Goal: Task Accomplishment & Management: Use online tool/utility

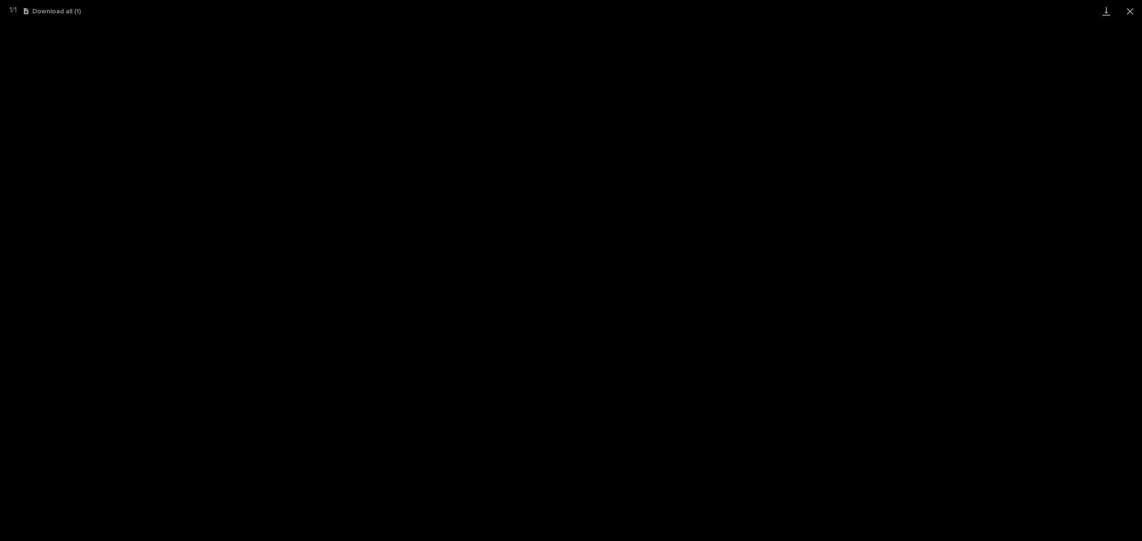
scroll to position [24, 0]
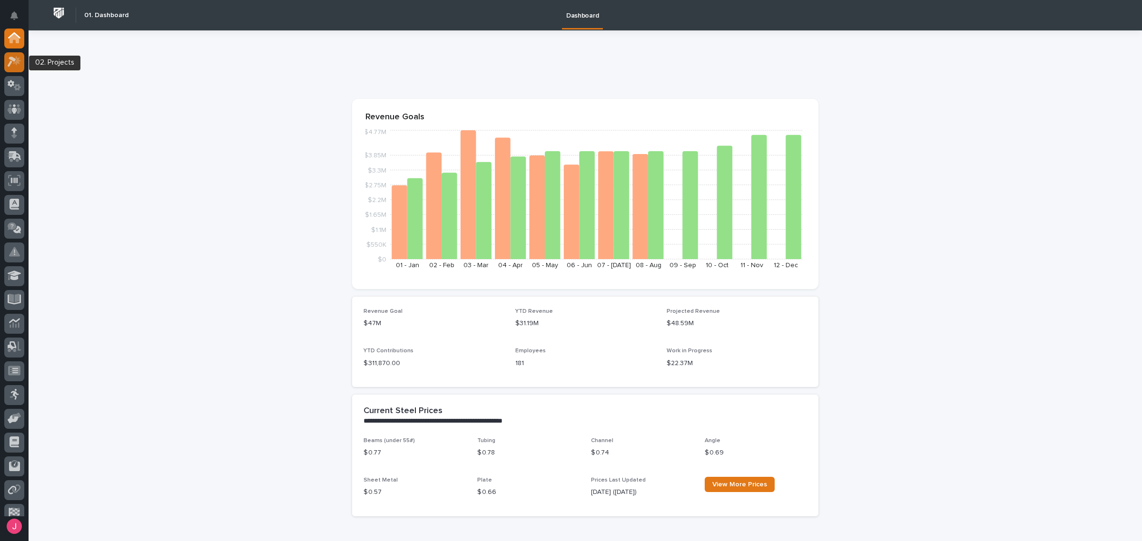
click at [17, 66] on icon at bounding box center [15, 61] width 14 height 11
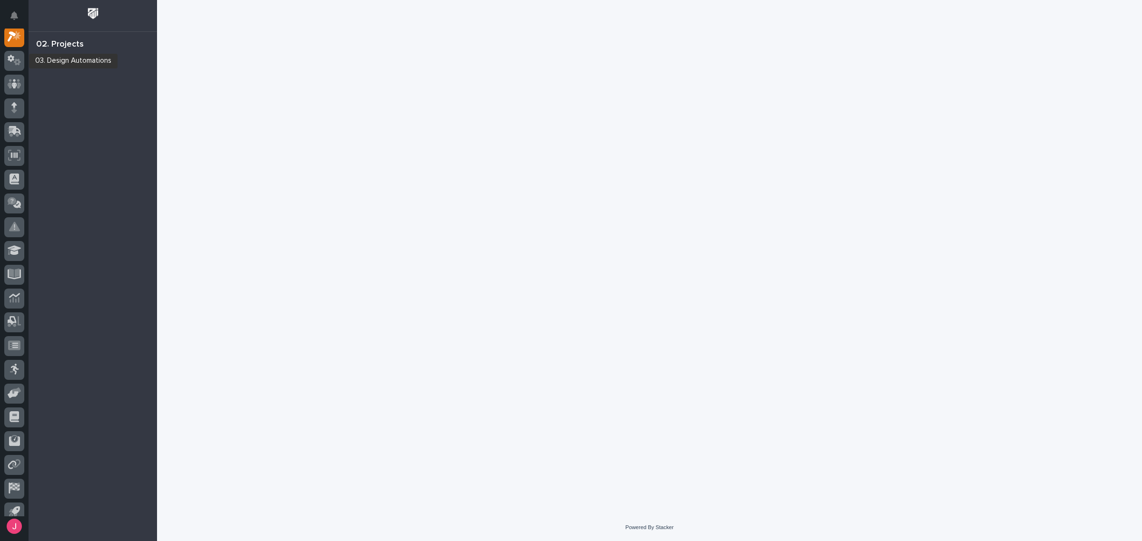
scroll to position [24, 0]
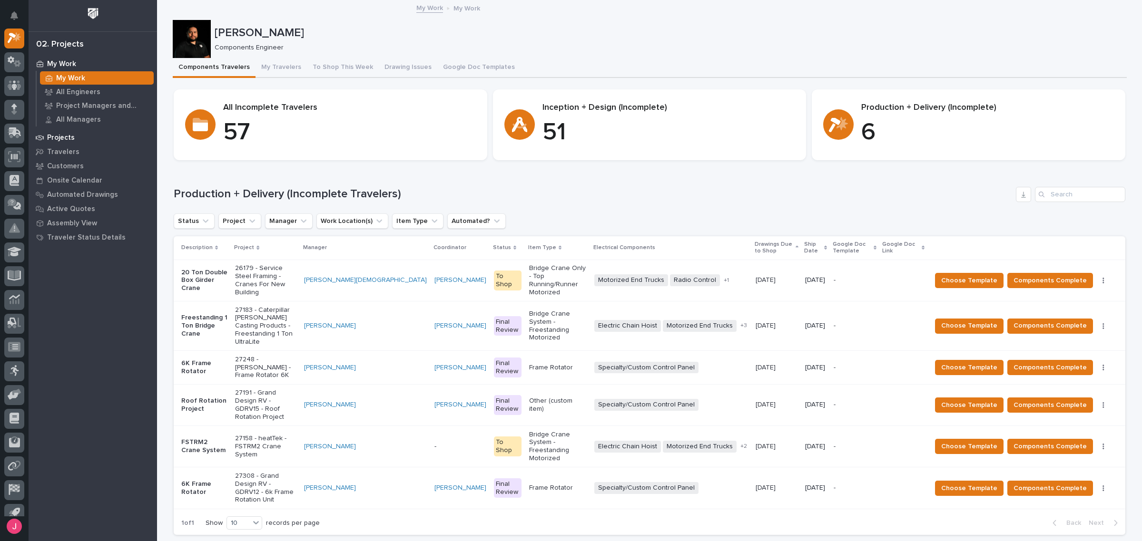
click at [64, 129] on div "My Work My Work All Engineers Project Managers and Engineers All Managers" at bounding box center [93, 94] width 128 height 74
click at [65, 134] on p "Projects" at bounding box center [61, 138] width 28 height 9
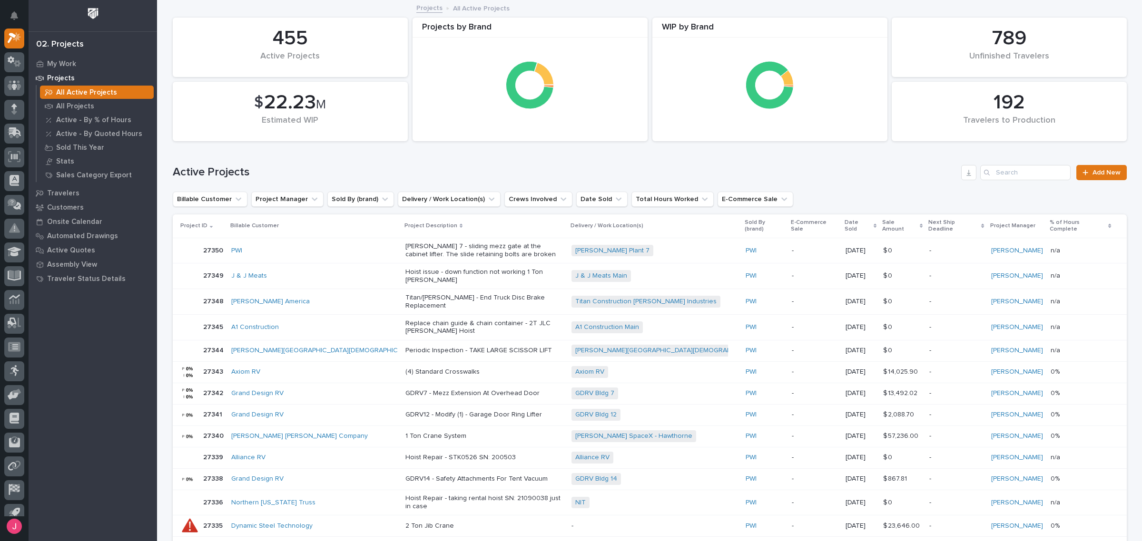
click at [882, 222] on p "Sale Amount" at bounding box center [899, 226] width 35 height 18
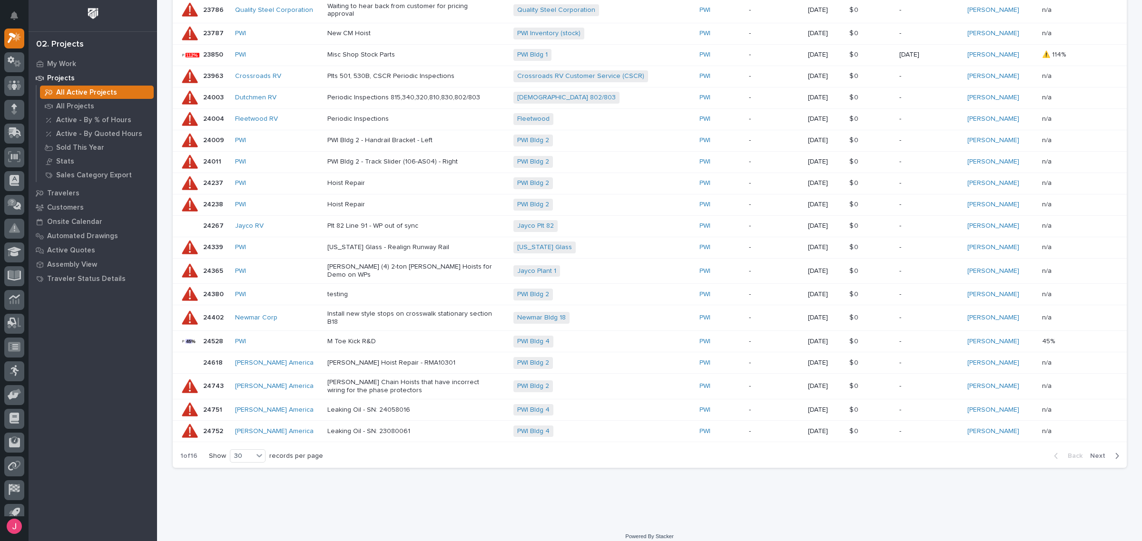
scroll to position [451, 0]
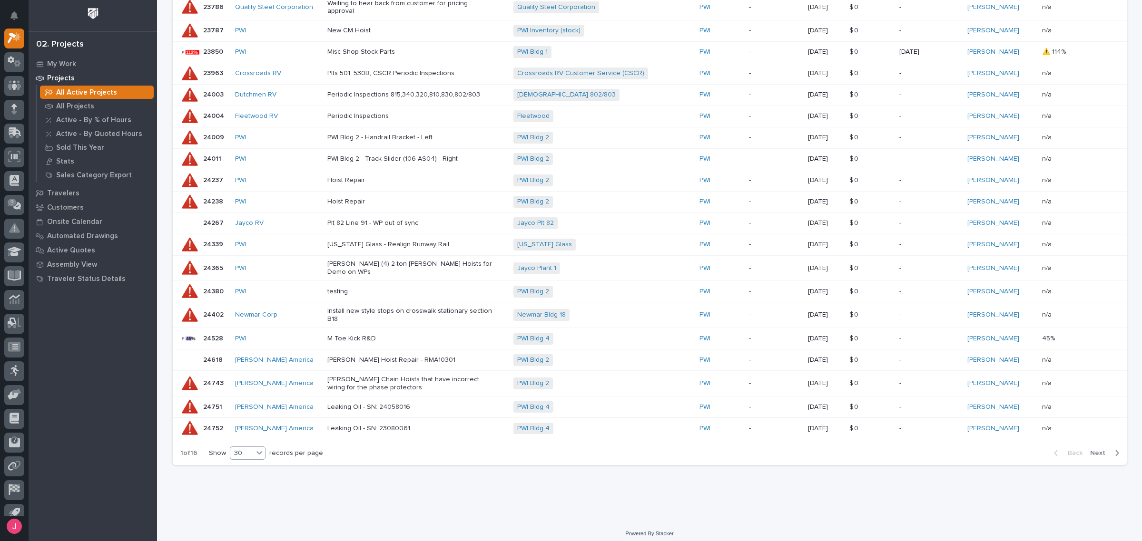
click at [255, 450] on icon at bounding box center [260, 453] width 10 height 10
click at [367, 450] on div "1 of 16 Show 30 records per page Back Next" at bounding box center [650, 454] width 954 height 24
click at [339, 403] on p "Leaking Oil - SN: 24058016" at bounding box center [410, 407] width 167 height 8
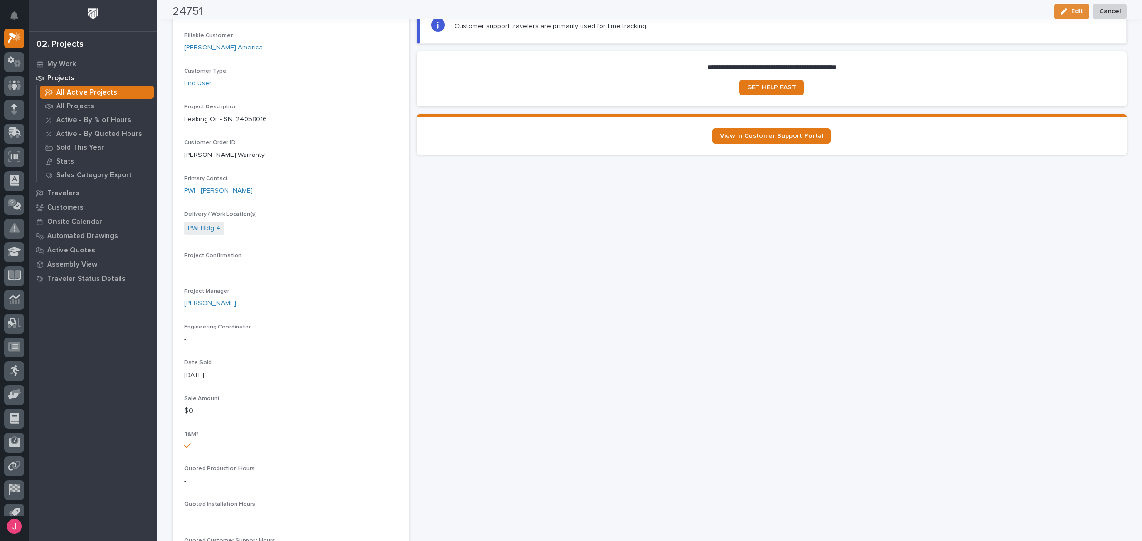
scroll to position [178, 0]
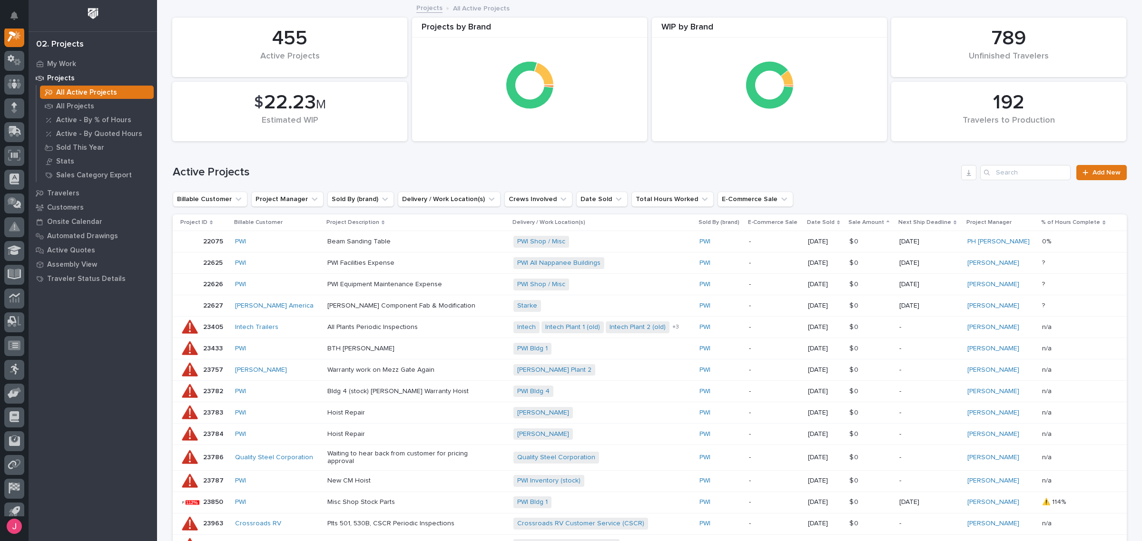
click at [422, 10] on link "Projects" at bounding box center [429, 7] width 26 height 11
click at [83, 66] on div "My Work" at bounding box center [93, 63] width 124 height 13
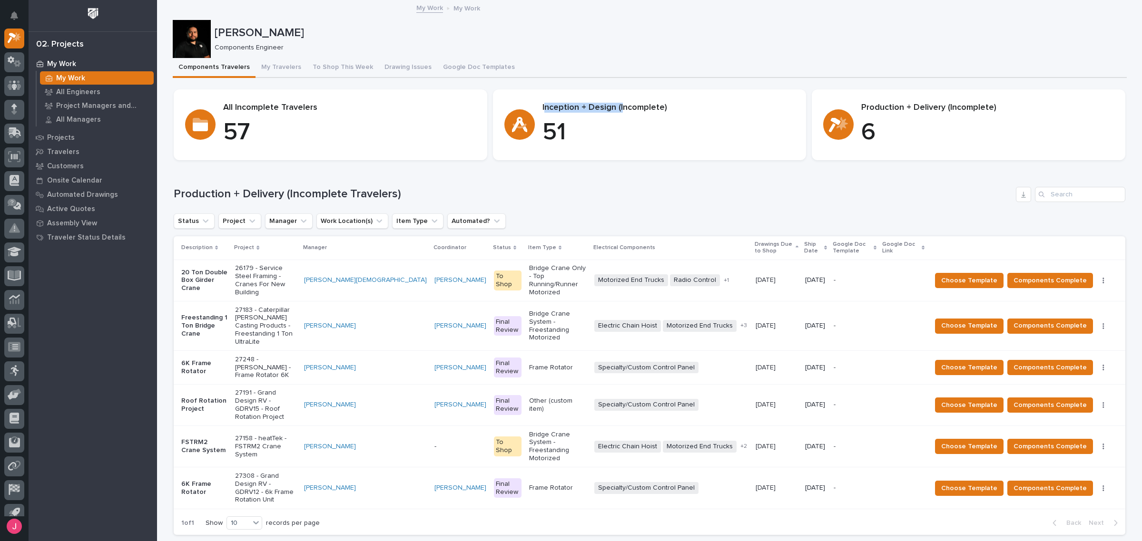
drag, startPoint x: 539, startPoint y: 104, endPoint x: 639, endPoint y: 107, distance: 100.5
click at [629, 107] on p "Inception + Design (Incomplete)" at bounding box center [668, 108] width 253 height 10
click at [648, 107] on p "Inception + Design (Incomplete)" at bounding box center [668, 108] width 253 height 10
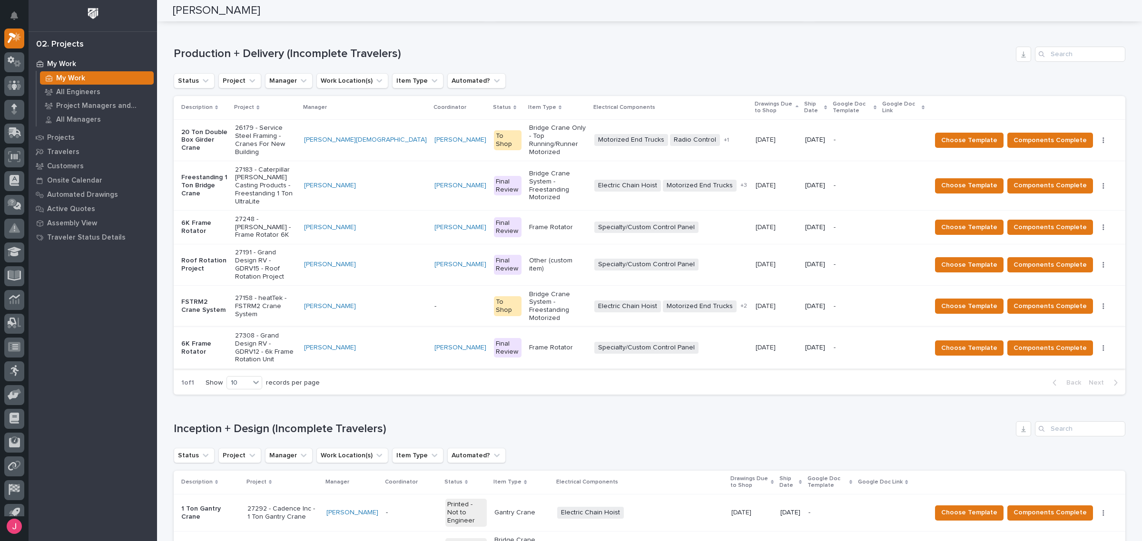
scroll to position [119, 0]
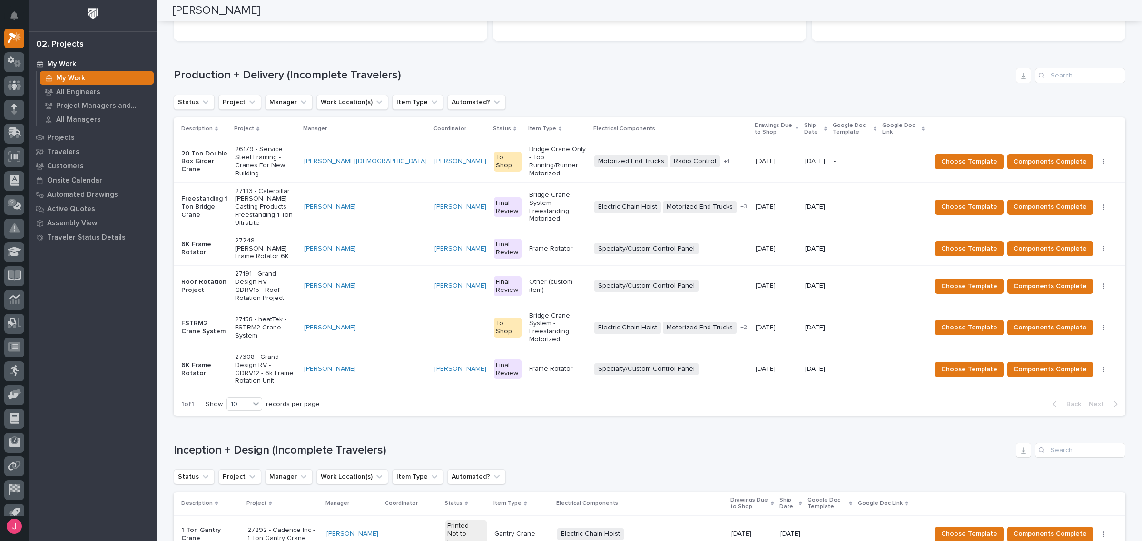
click at [265, 237] on p "27248 - [PERSON_NAME] - Frame Rotator 6K" at bounding box center [265, 249] width 61 height 24
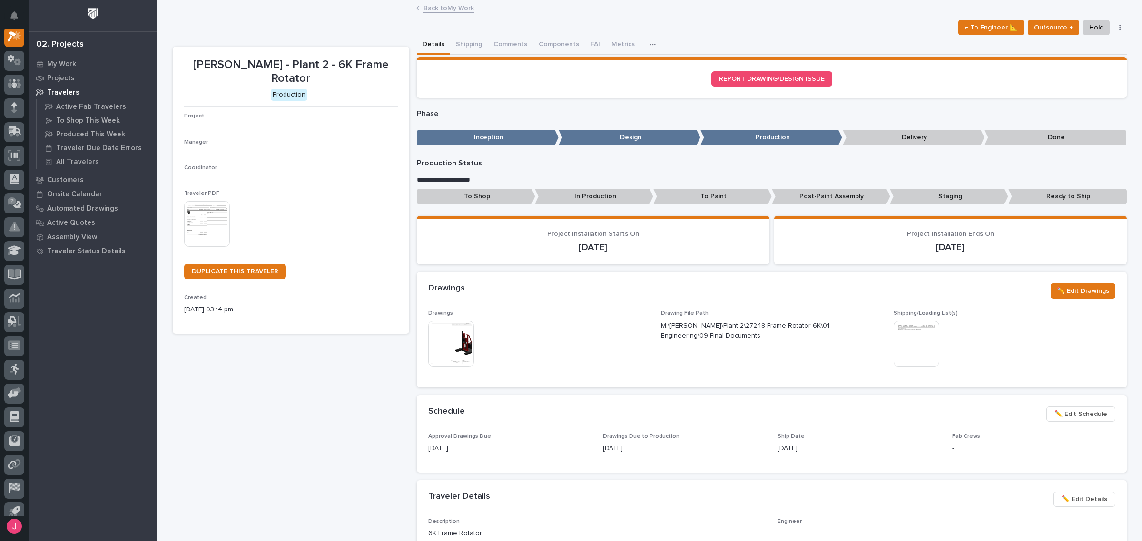
scroll to position [24, 0]
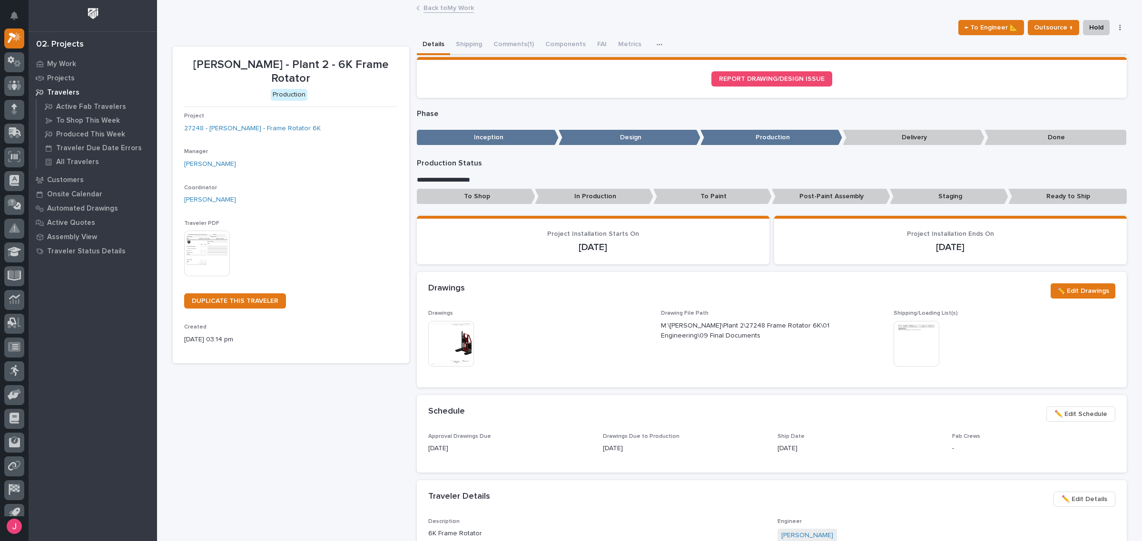
click at [905, 341] on img at bounding box center [917, 344] width 46 height 46
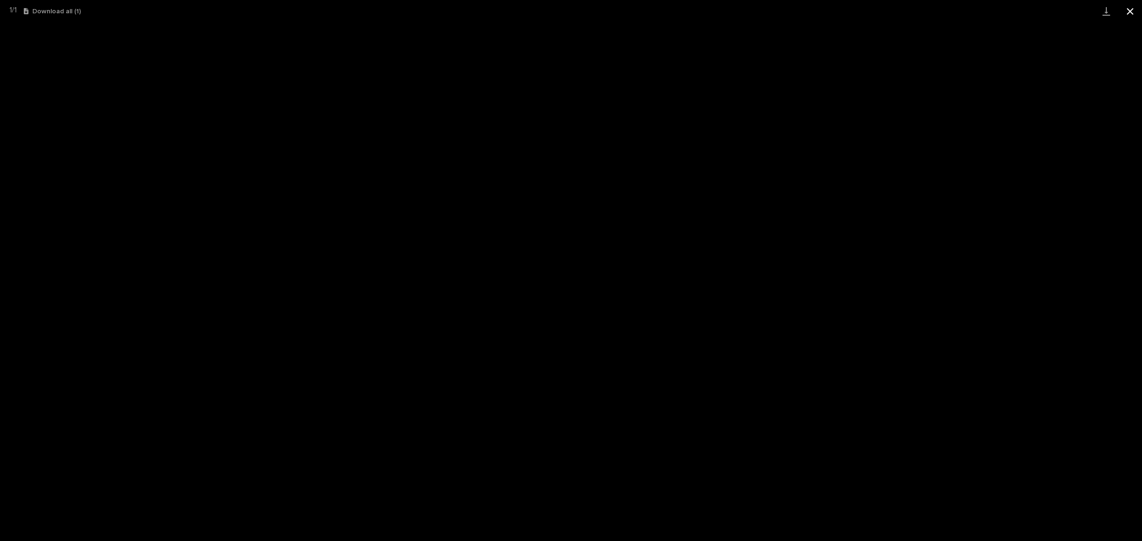
click at [1125, 17] on button "Close gallery" at bounding box center [1130, 11] width 24 height 22
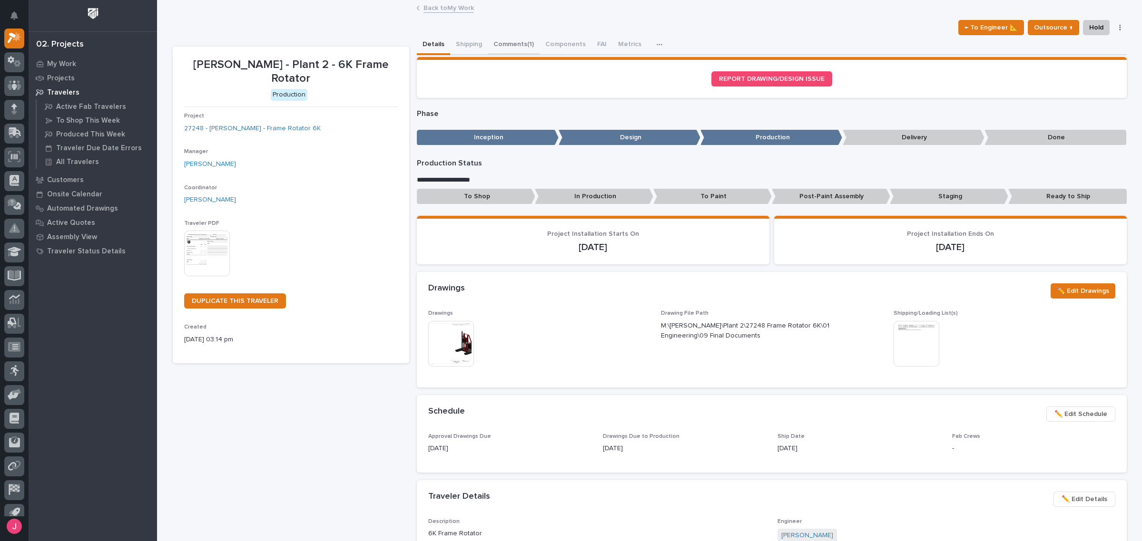
click at [523, 37] on button "Comments (1)" at bounding box center [514, 45] width 52 height 20
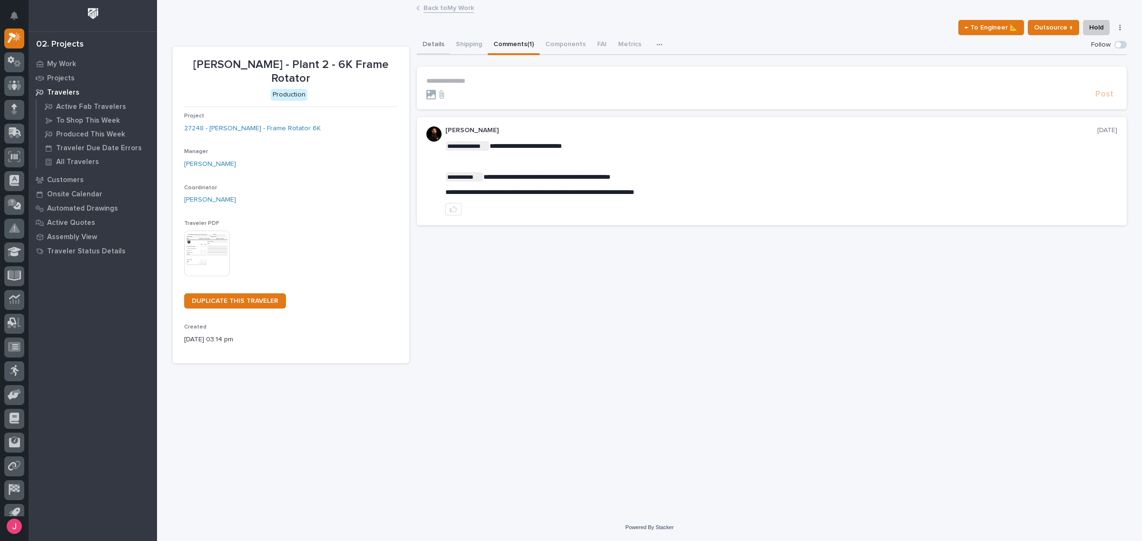
click at [439, 43] on button "Details" at bounding box center [433, 45] width 33 height 20
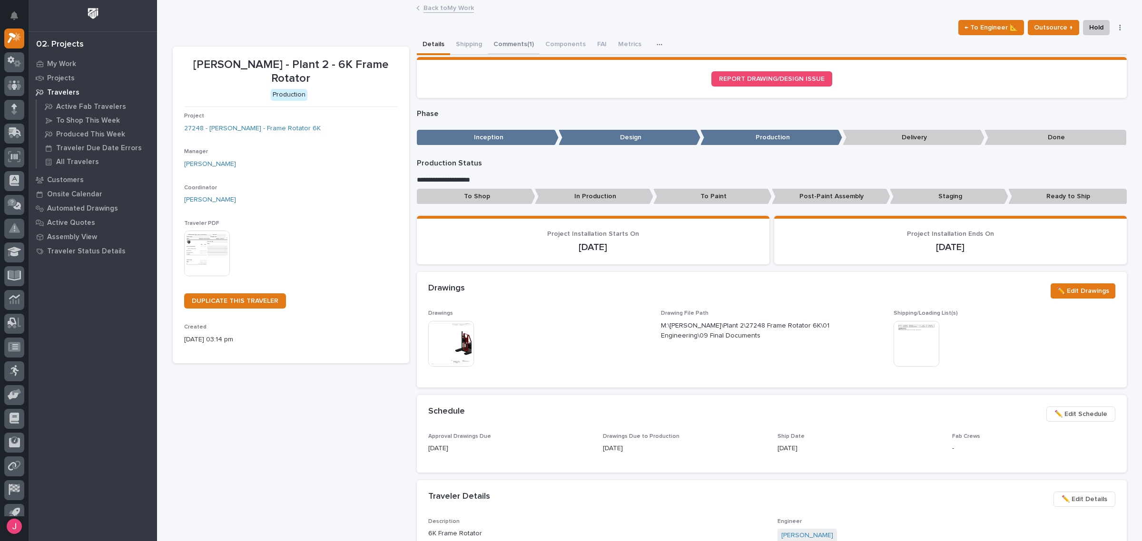
click at [519, 47] on button "Comments (1)" at bounding box center [514, 45] width 52 height 20
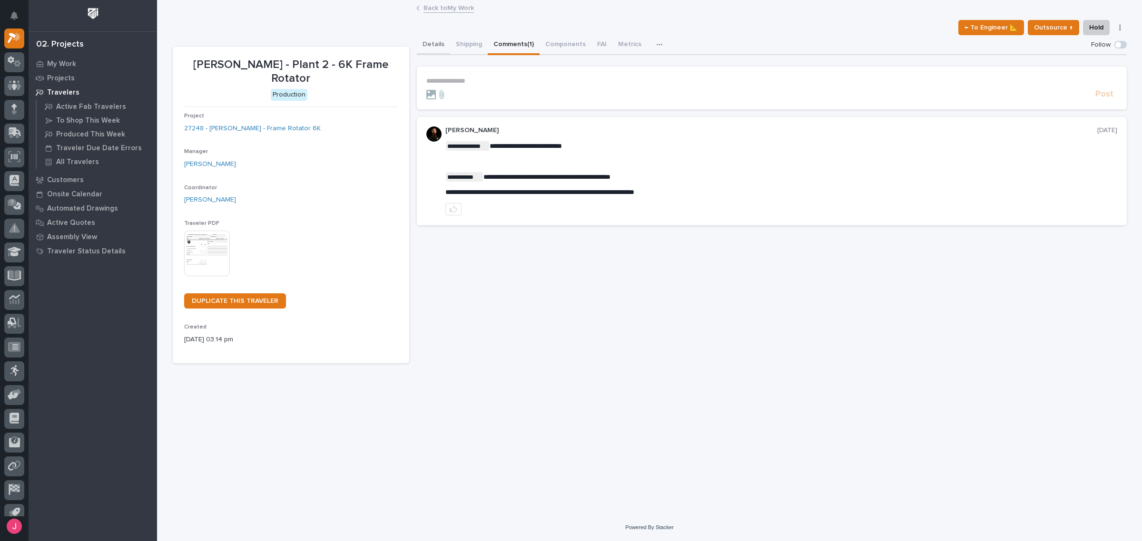
click at [437, 50] on button "Details" at bounding box center [433, 45] width 33 height 20
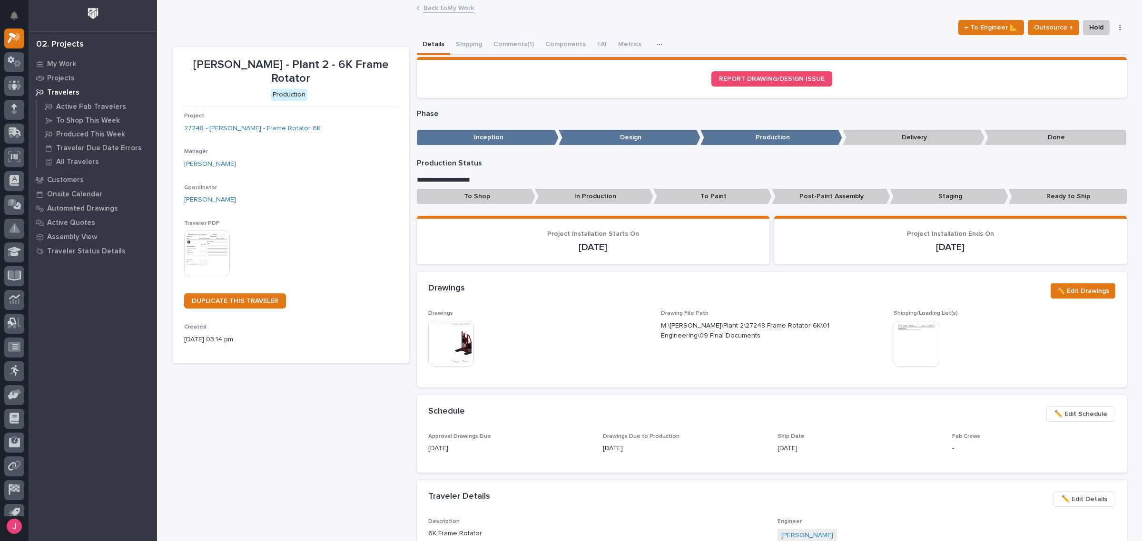
click at [439, 8] on link "Back to My Work" at bounding box center [448, 7] width 50 height 11
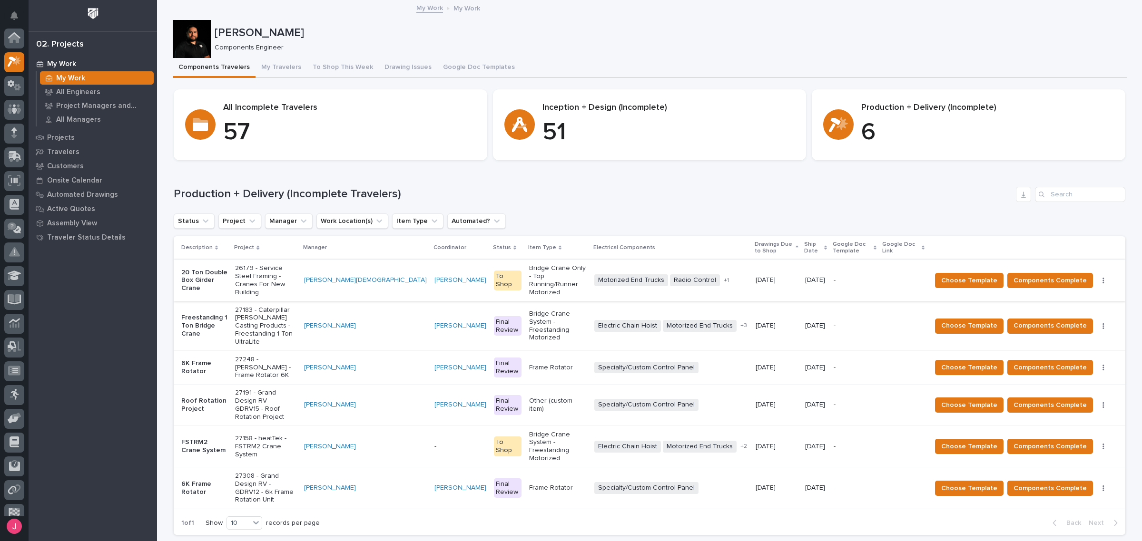
scroll to position [25, 0]
click at [964, 362] on span "Choose Template" at bounding box center [969, 367] width 56 height 11
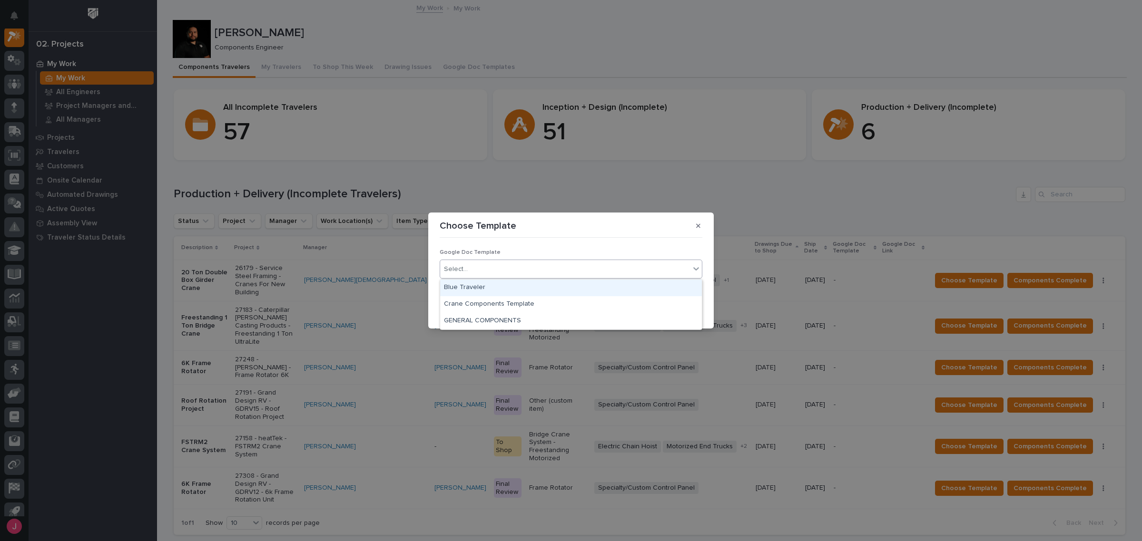
click at [500, 263] on div "Select..." at bounding box center [565, 270] width 250 height 16
click at [514, 320] on div "GENERAL COMPONENTS" at bounding box center [571, 321] width 262 height 17
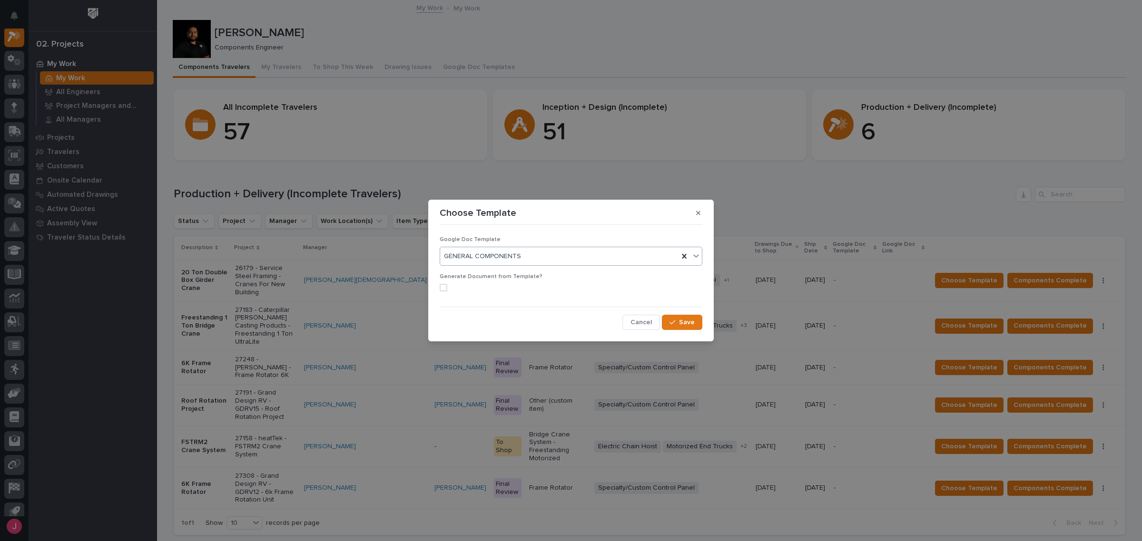
click at [444, 287] on span at bounding box center [444, 288] width 8 height 8
click at [684, 321] on span "Save" at bounding box center [687, 322] width 16 height 9
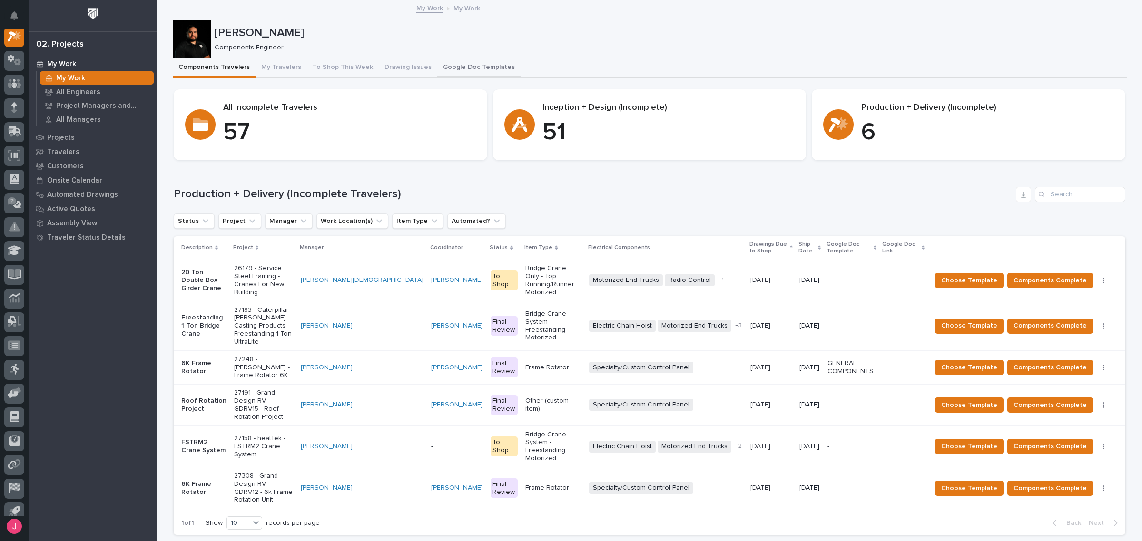
click at [454, 65] on button "Google Doc Templates" at bounding box center [478, 68] width 83 height 20
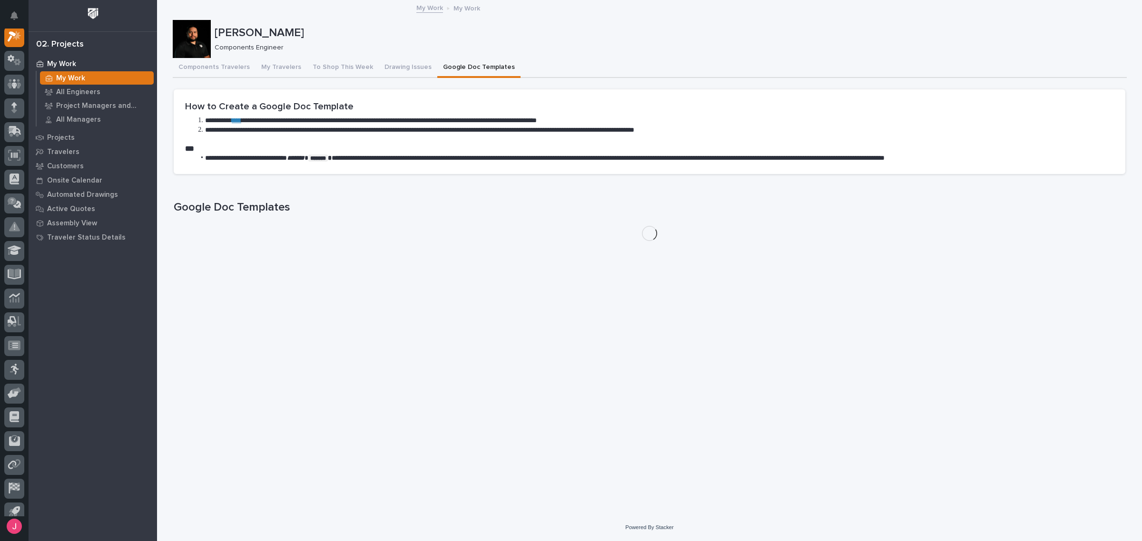
scroll to position [24, 0]
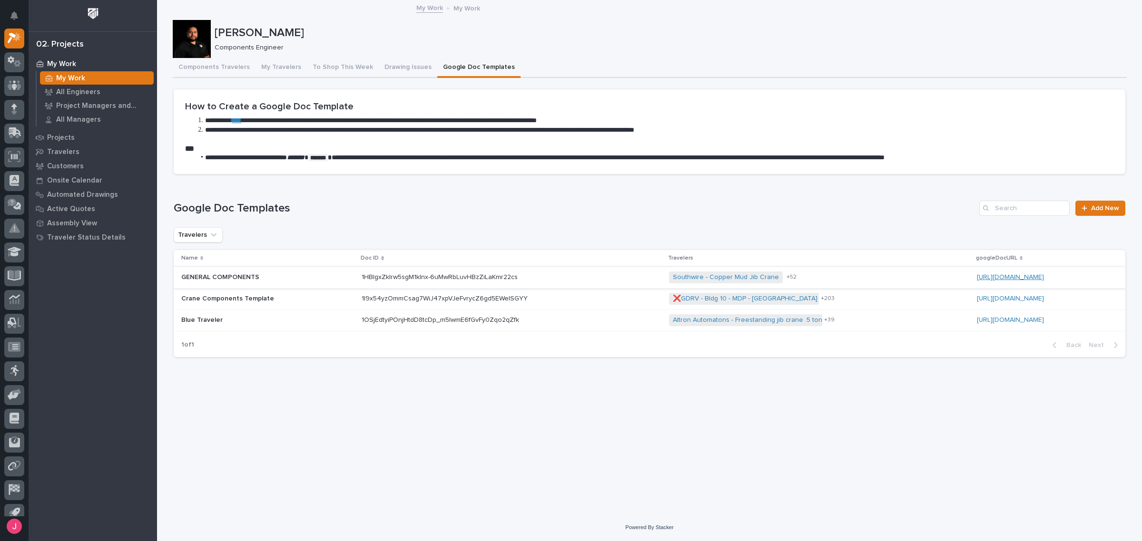
click at [977, 276] on link "[URL][DOMAIN_NAME]" at bounding box center [1010, 277] width 67 height 7
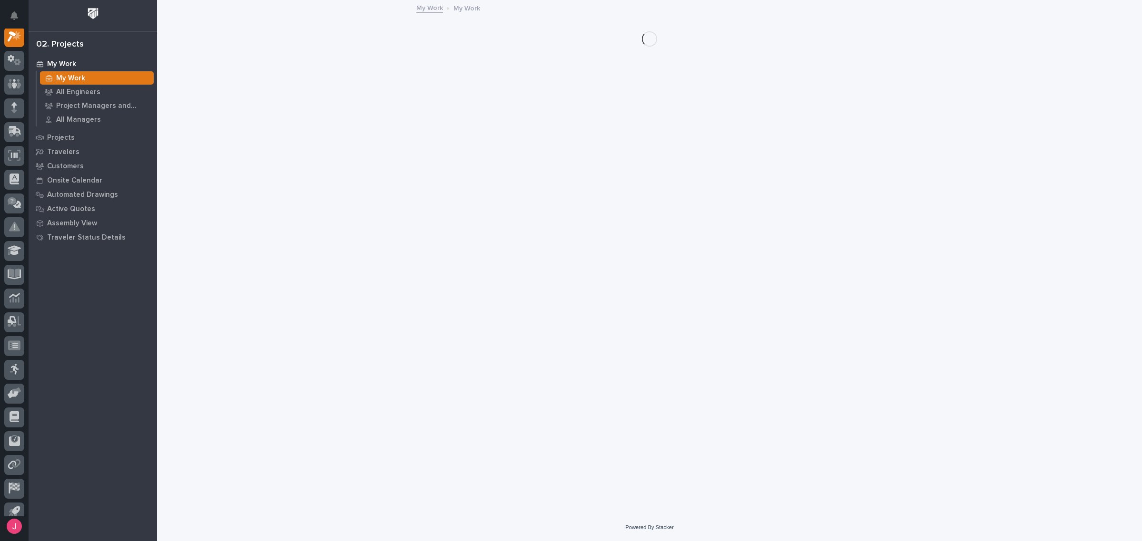
scroll to position [24, 0]
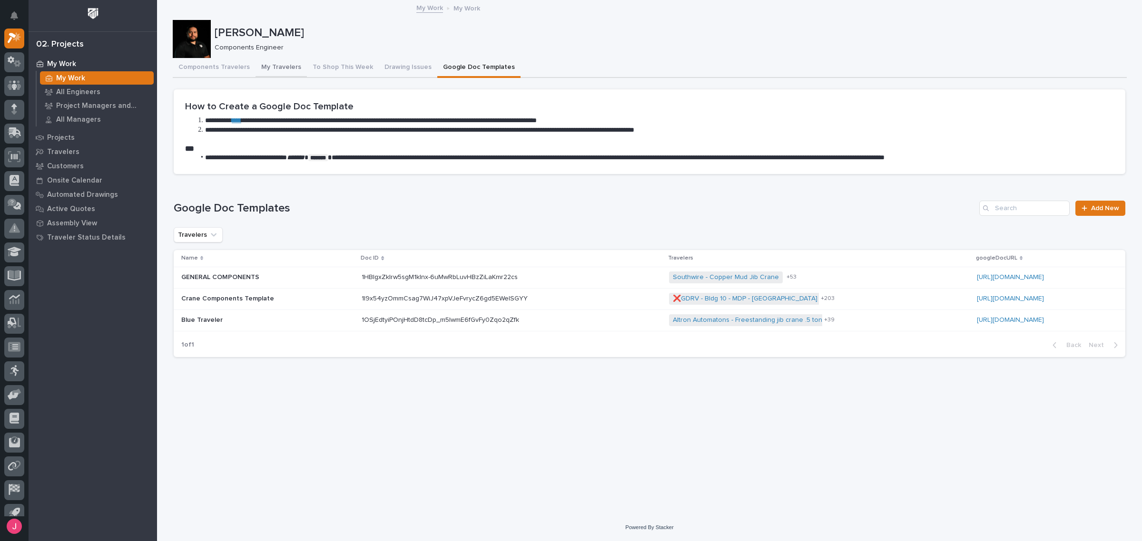
click at [216, 66] on button "Components Travelers" at bounding box center [214, 68] width 83 height 20
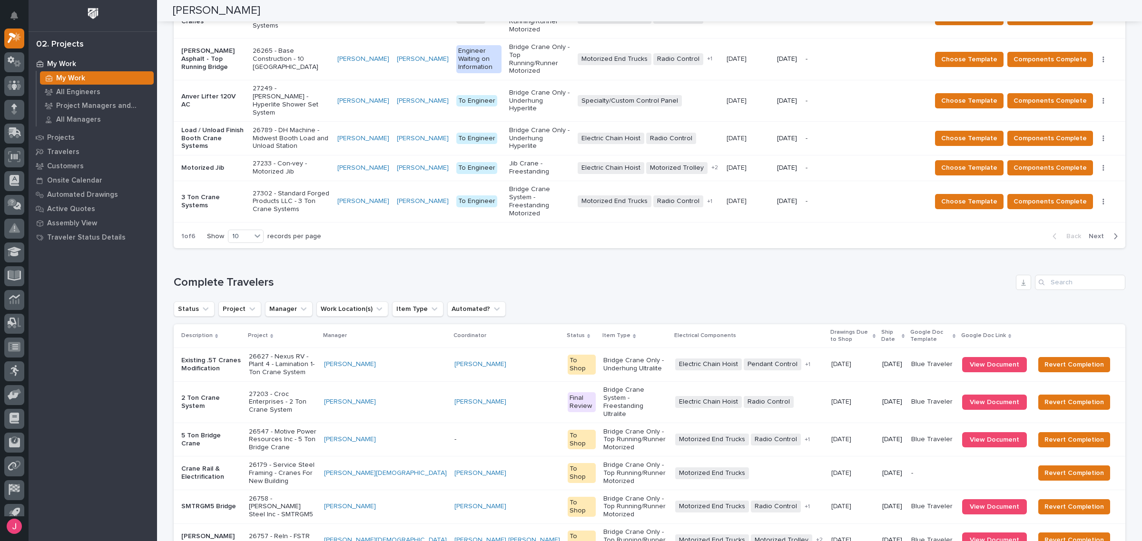
scroll to position [813, 0]
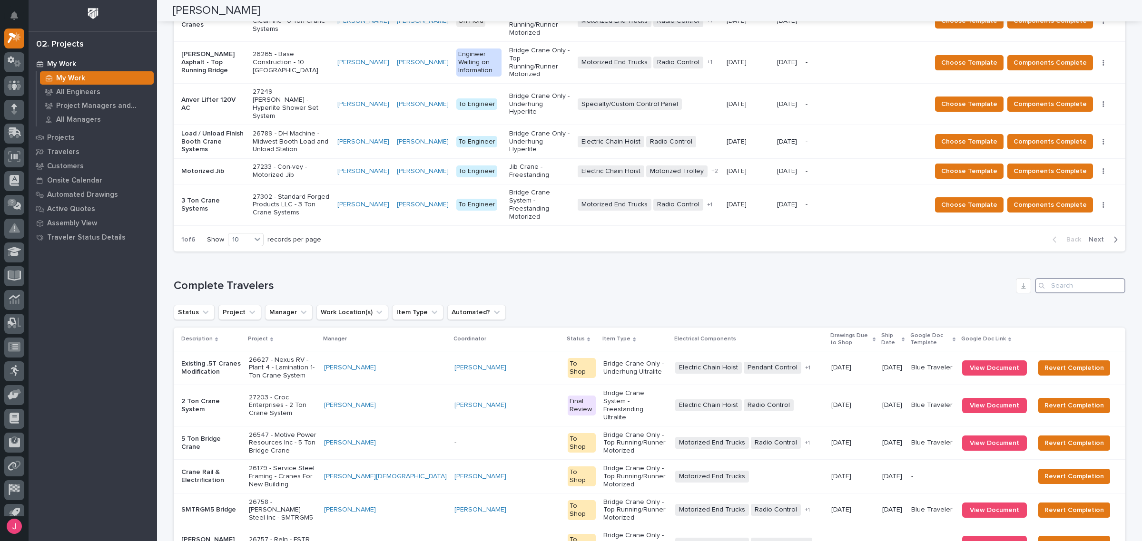
click at [1083, 278] on input "Search" at bounding box center [1080, 285] width 90 height 15
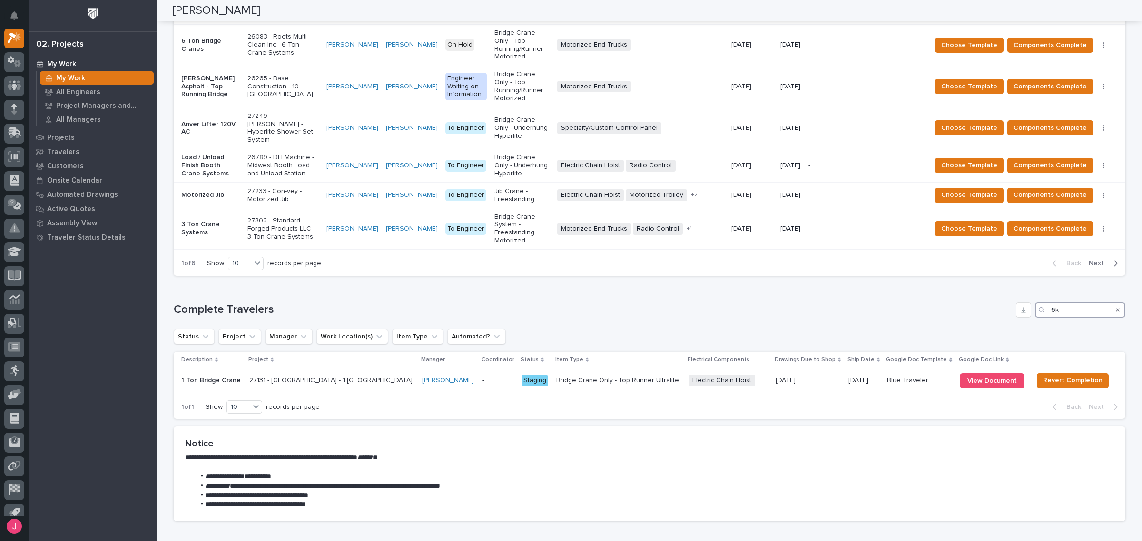
scroll to position [777, 0]
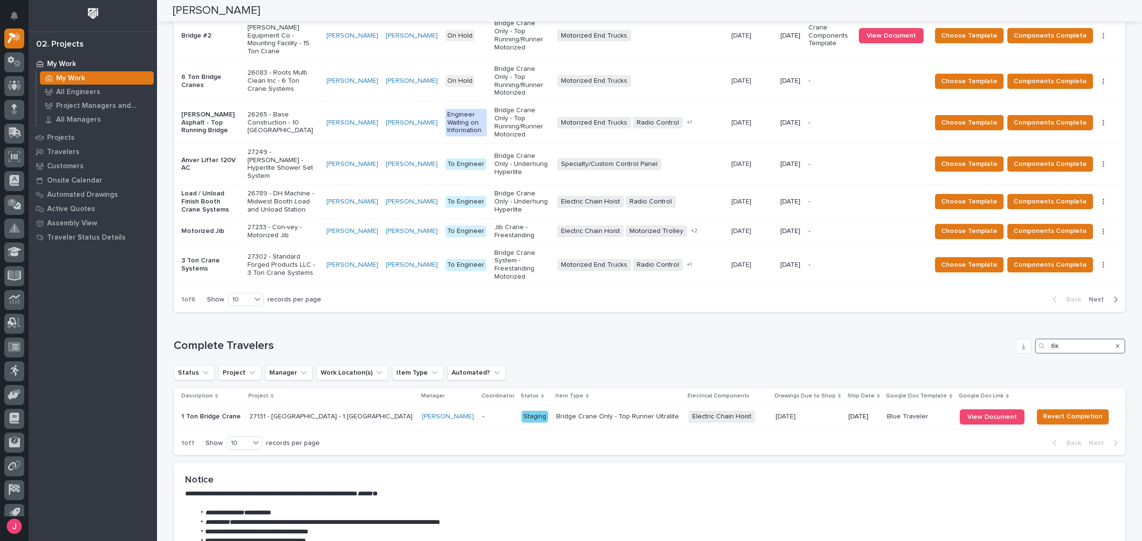
type input "6"
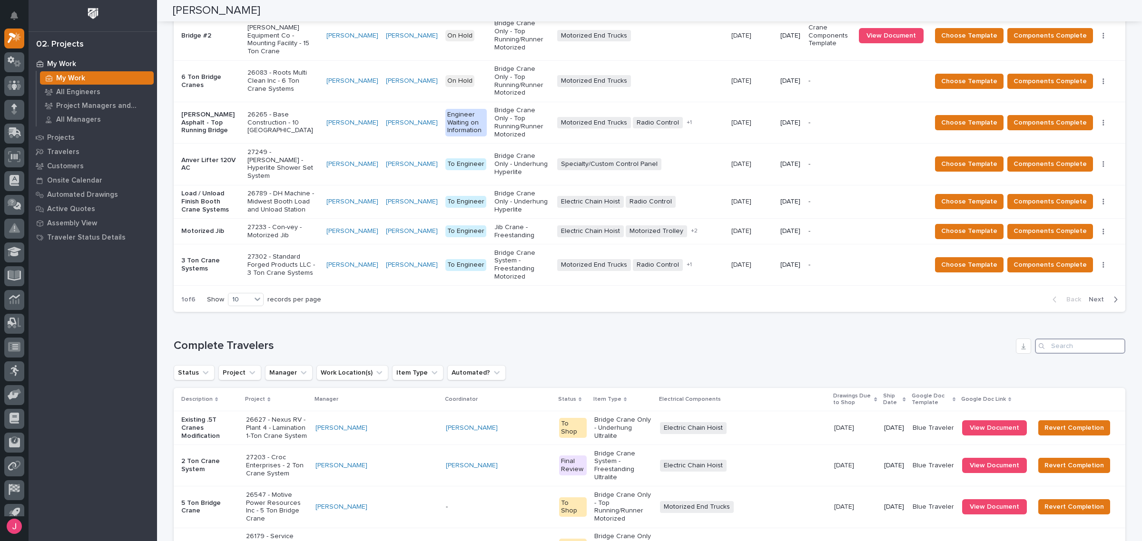
scroll to position [813, 0]
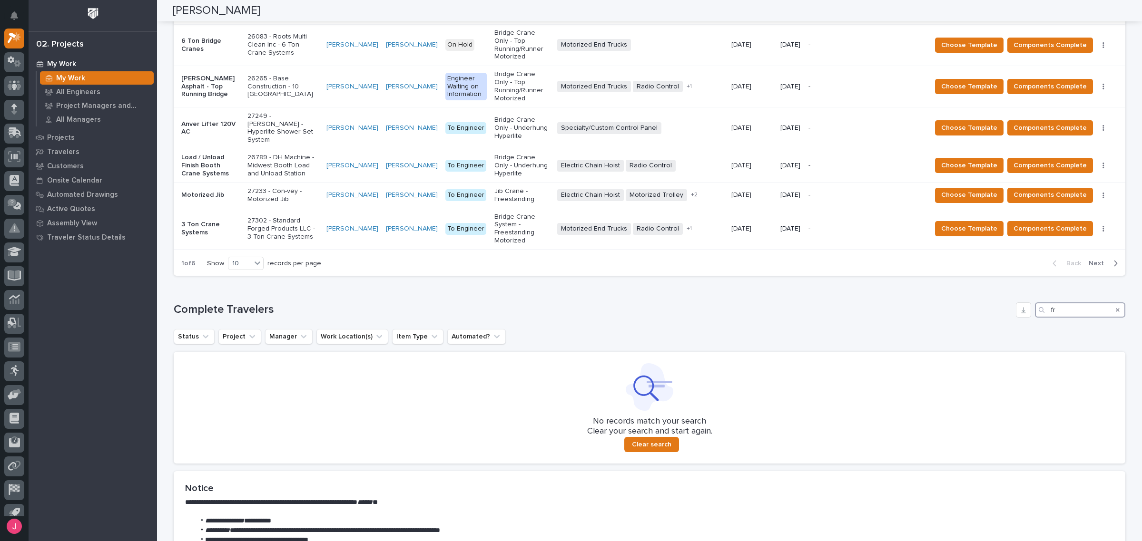
type input "f"
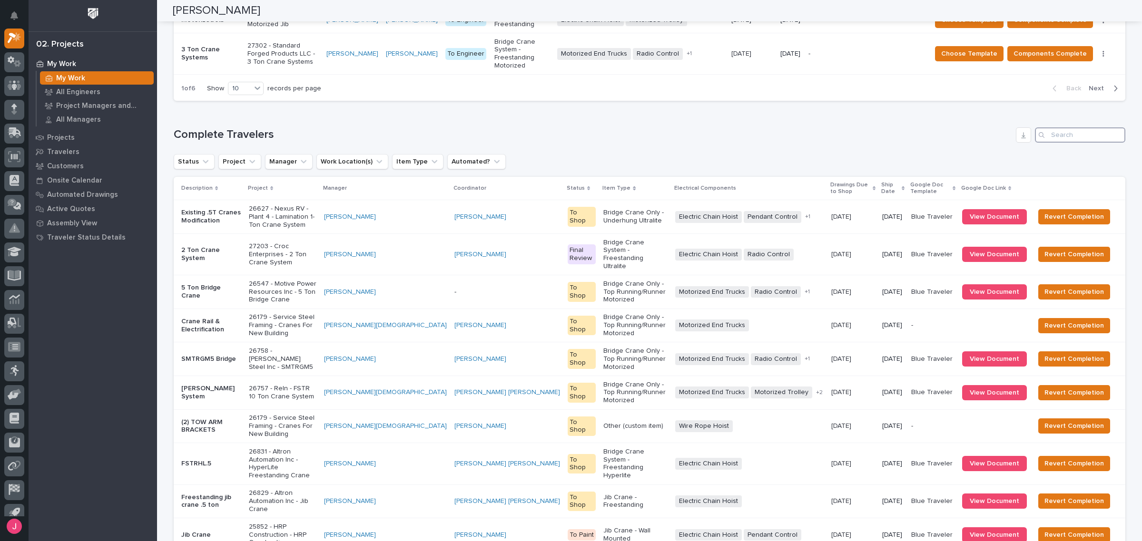
scroll to position [991, 0]
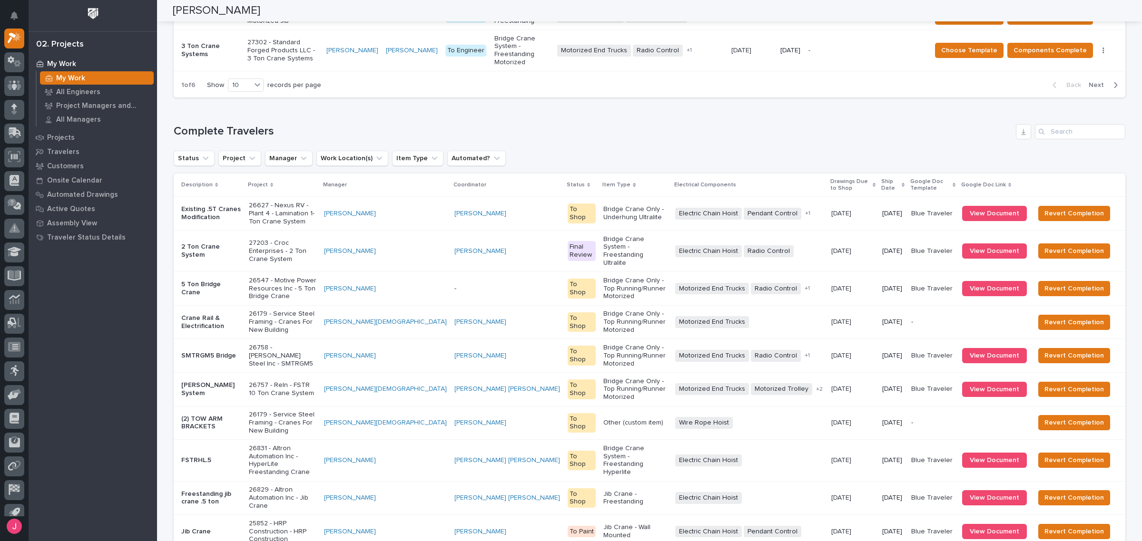
click at [246, 408] on div "30" at bounding box center [242, 408] width 35 height 11
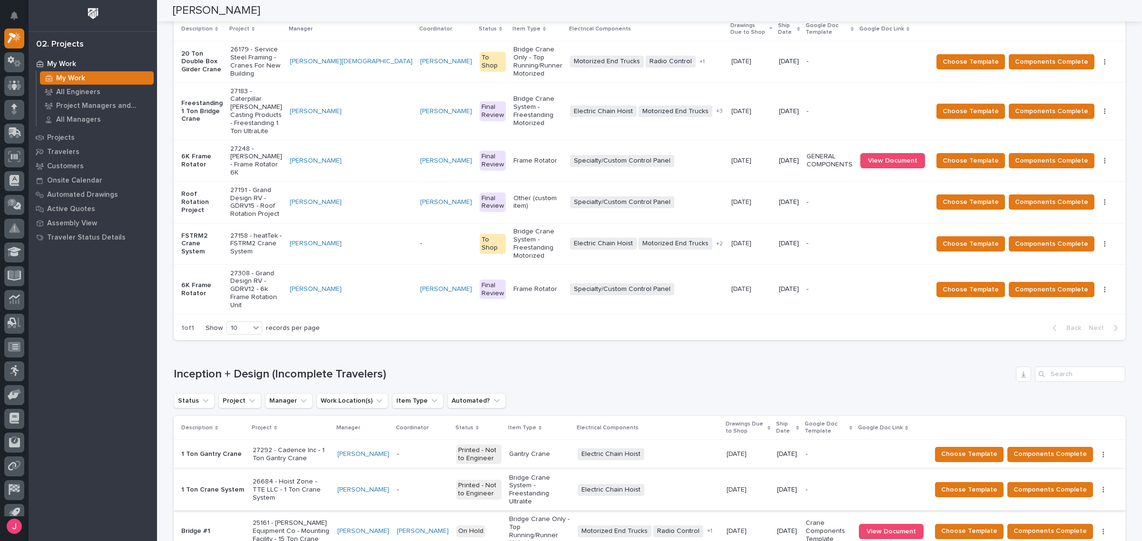
scroll to position [0, 0]
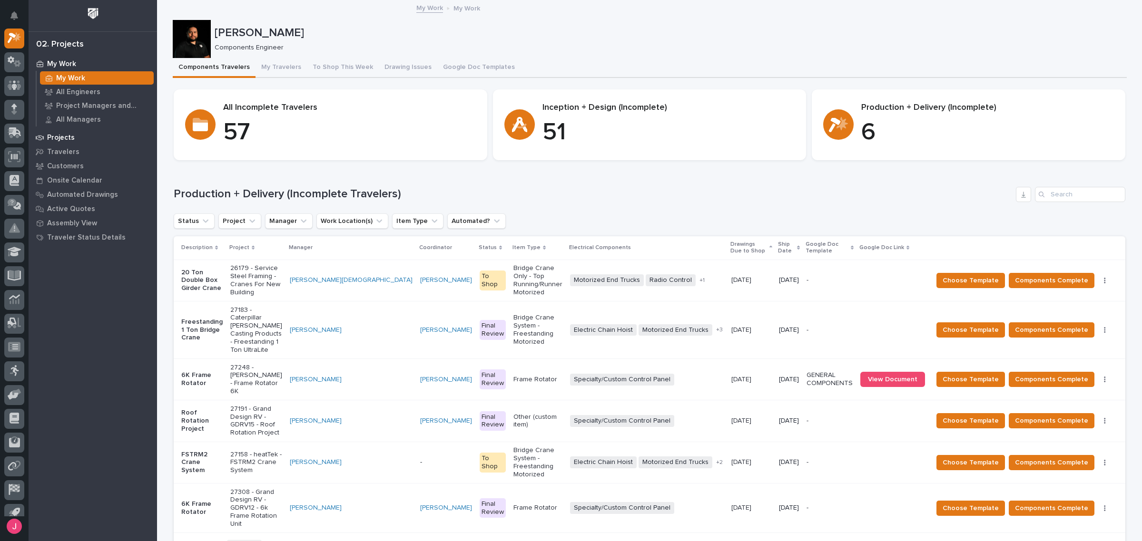
click at [79, 137] on div "Projects" at bounding box center [93, 137] width 124 height 13
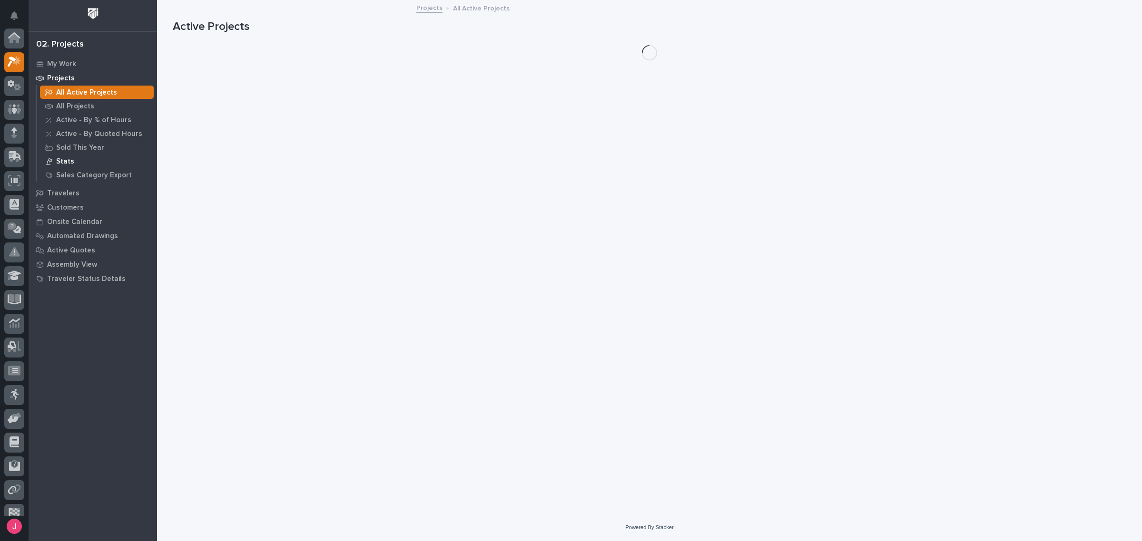
scroll to position [24, 0]
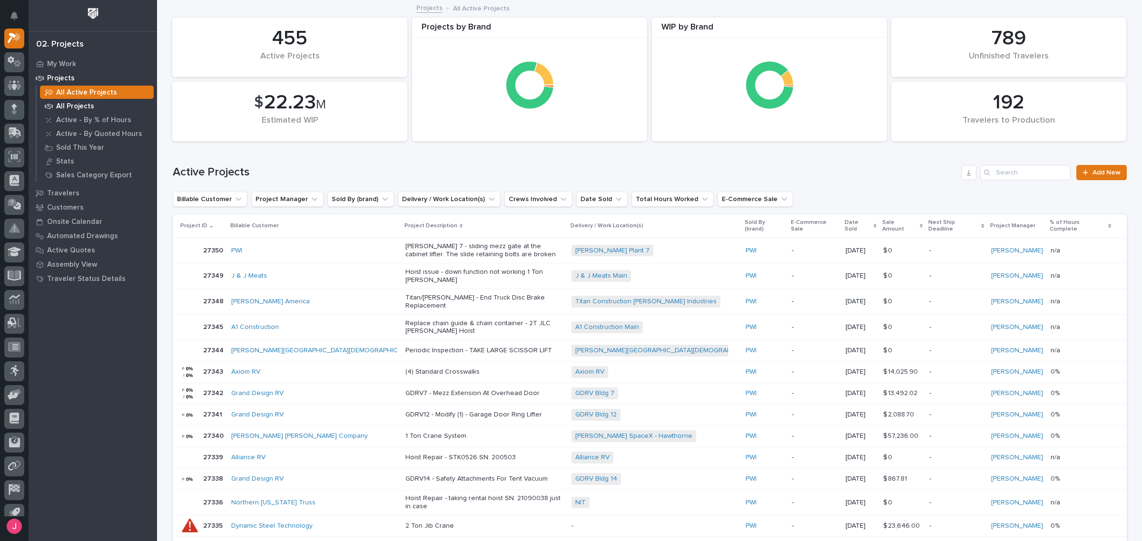
click at [84, 105] on p "All Projects" at bounding box center [75, 106] width 38 height 9
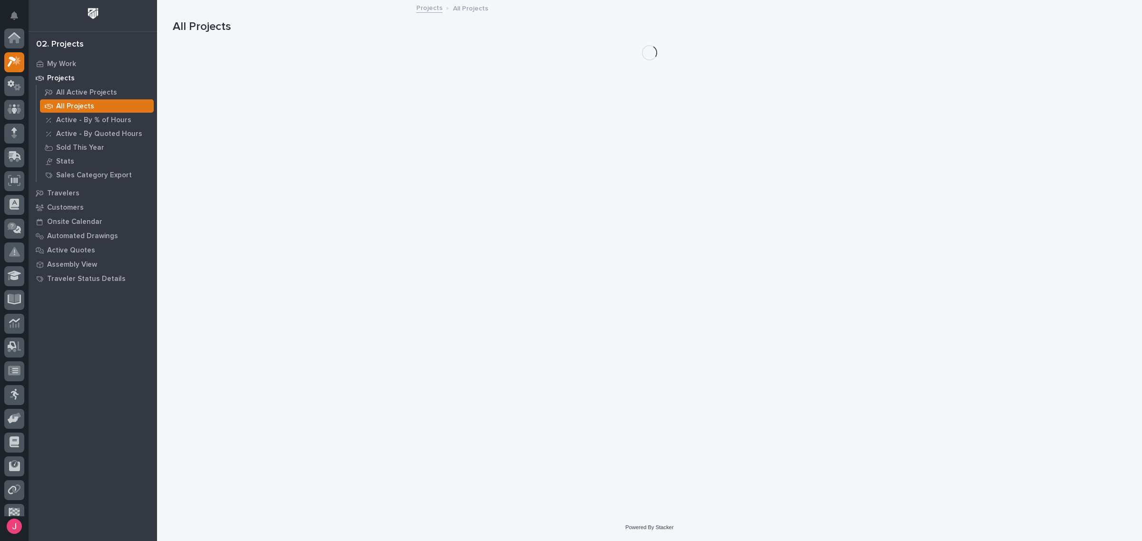
scroll to position [24, 0]
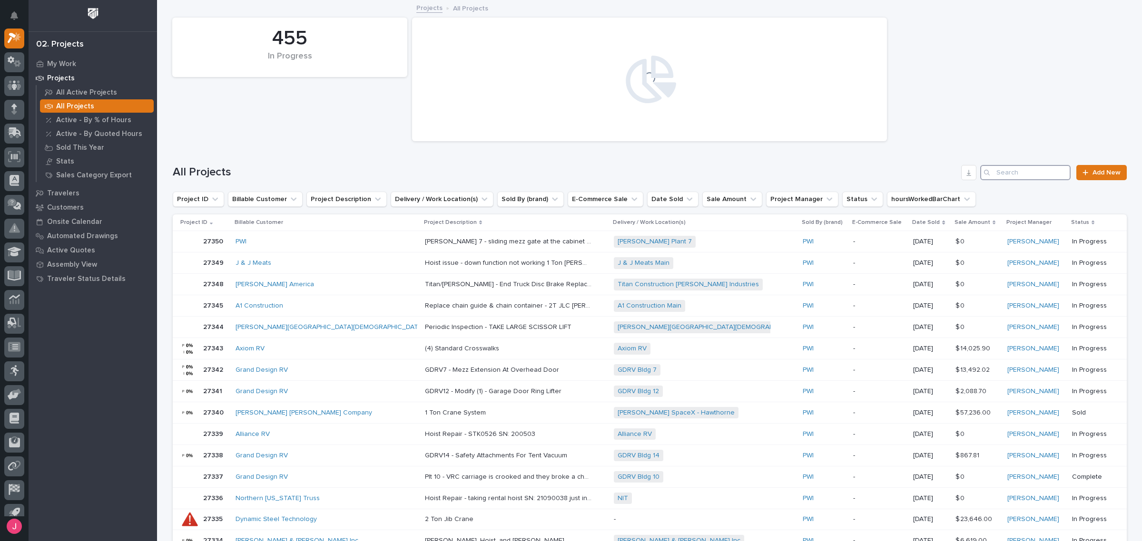
click at [1030, 174] on input "Search" at bounding box center [1025, 172] width 90 height 15
type input "f"
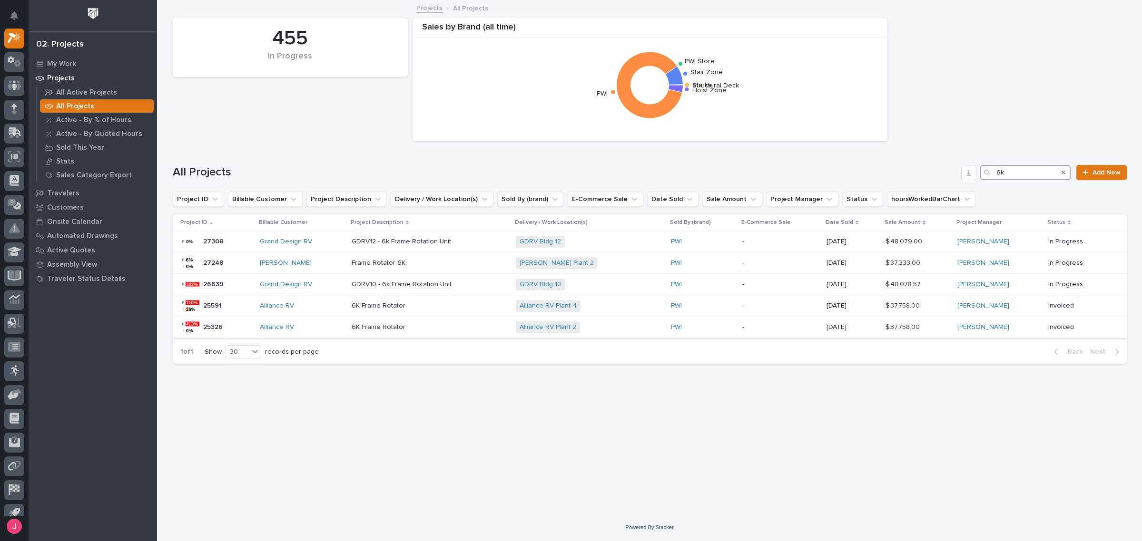
type input "6k"
click at [432, 324] on p at bounding box center [430, 328] width 157 height 8
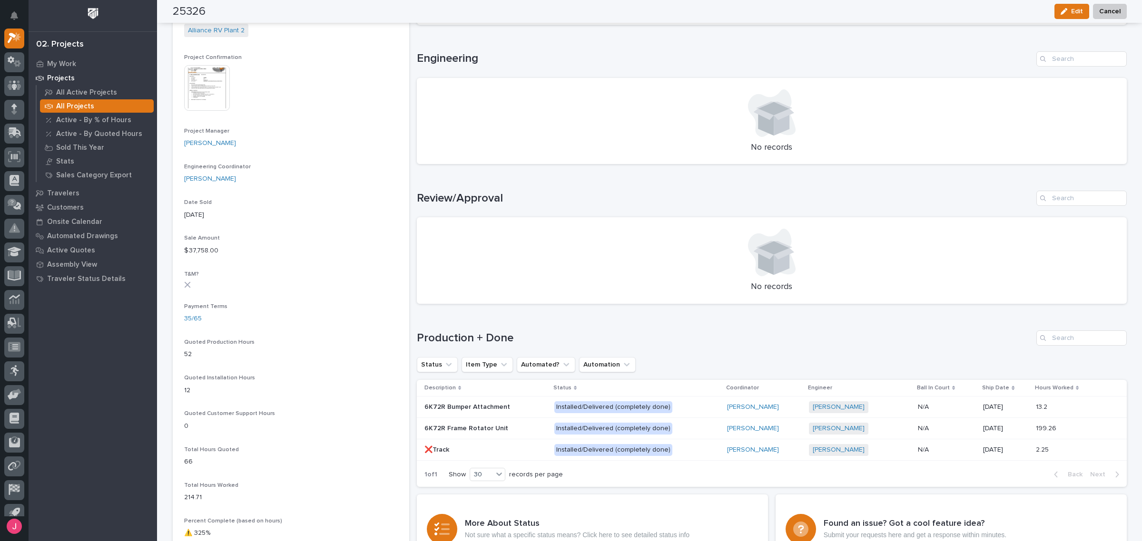
scroll to position [476, 0]
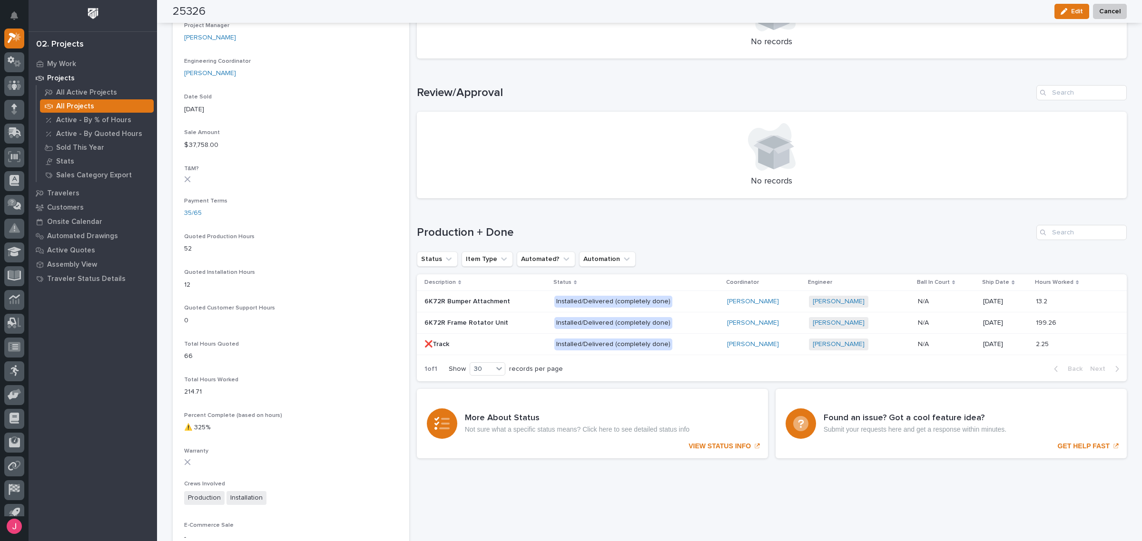
click at [507, 319] on p at bounding box center [485, 323] width 122 height 8
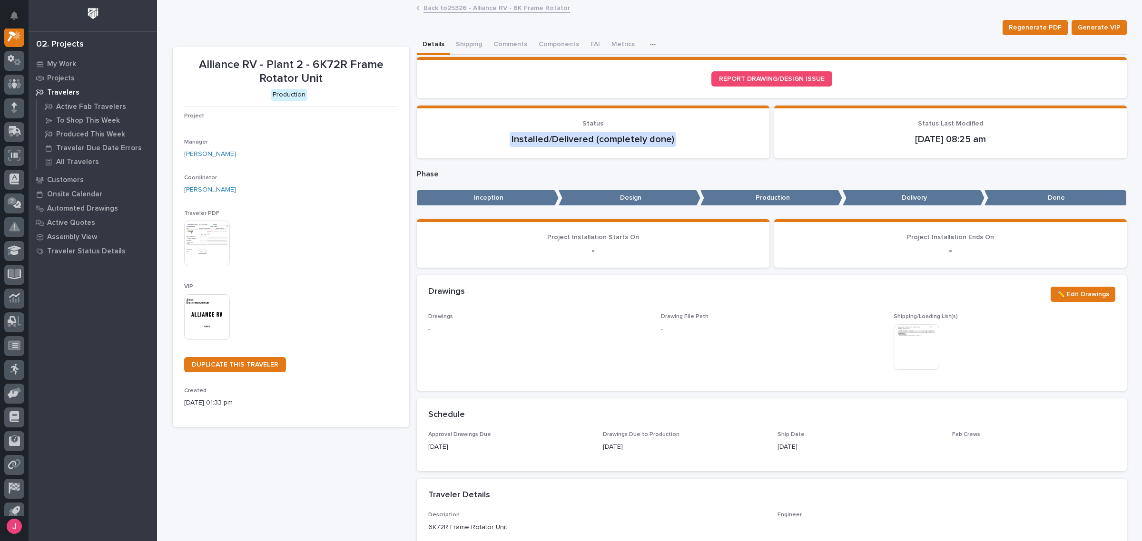
scroll to position [24, 0]
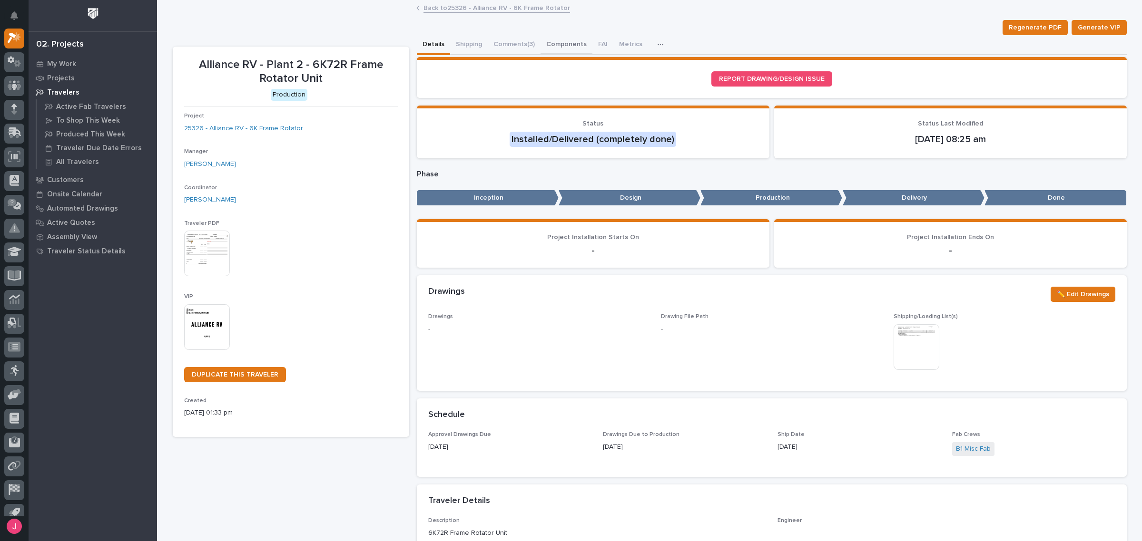
click at [550, 46] on button "Components" at bounding box center [567, 45] width 52 height 20
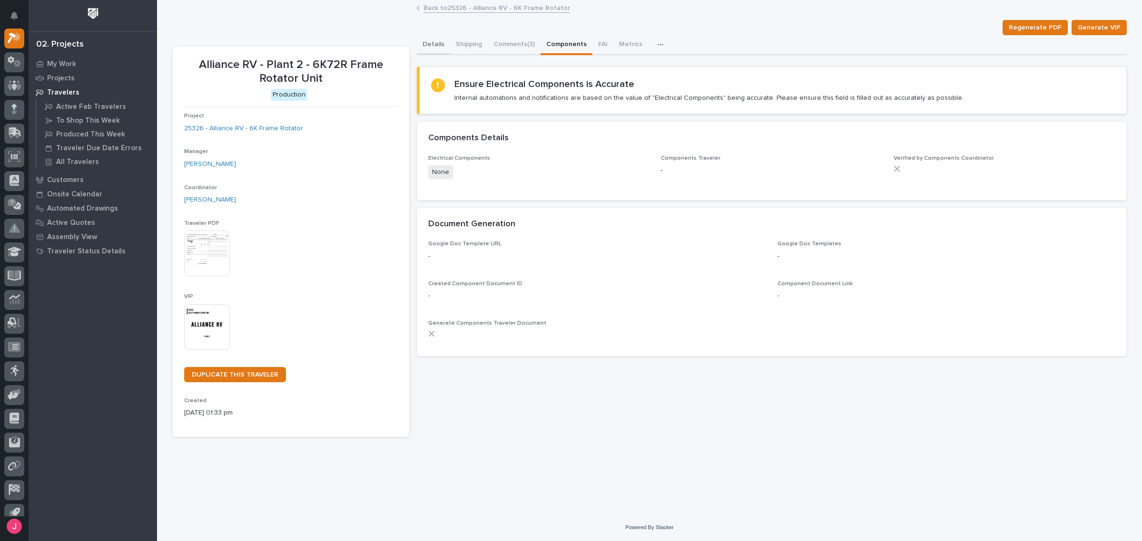
click at [437, 49] on button "Details" at bounding box center [433, 45] width 33 height 20
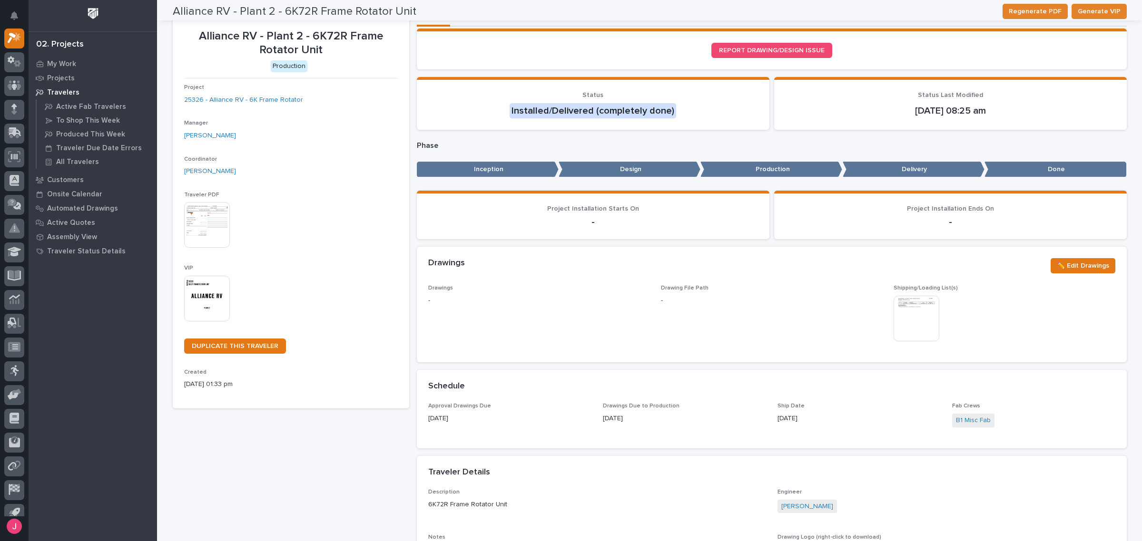
scroll to position [7, 0]
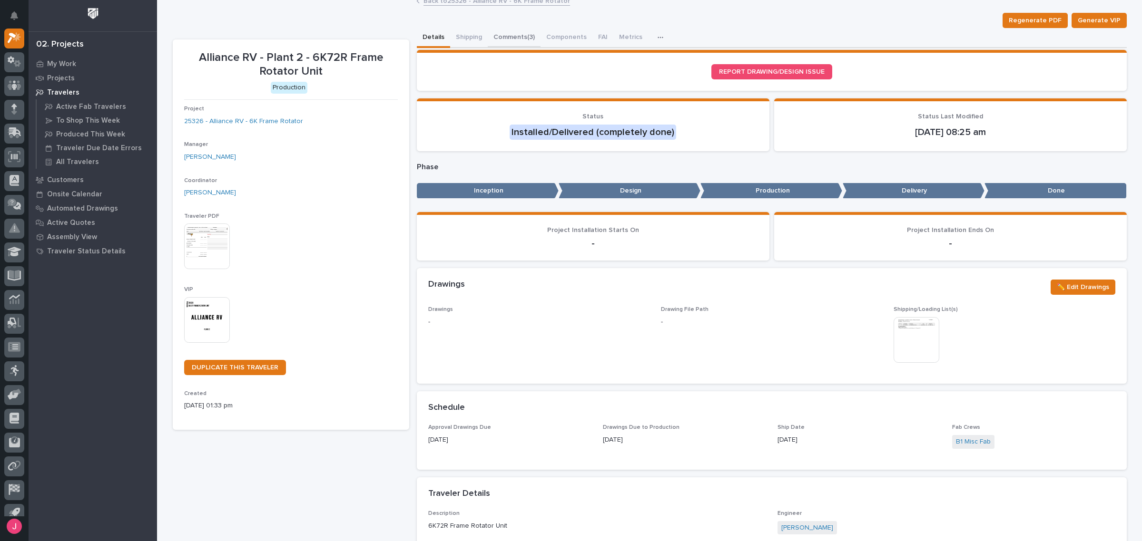
click at [514, 40] on button "Comments (3)" at bounding box center [514, 38] width 53 height 20
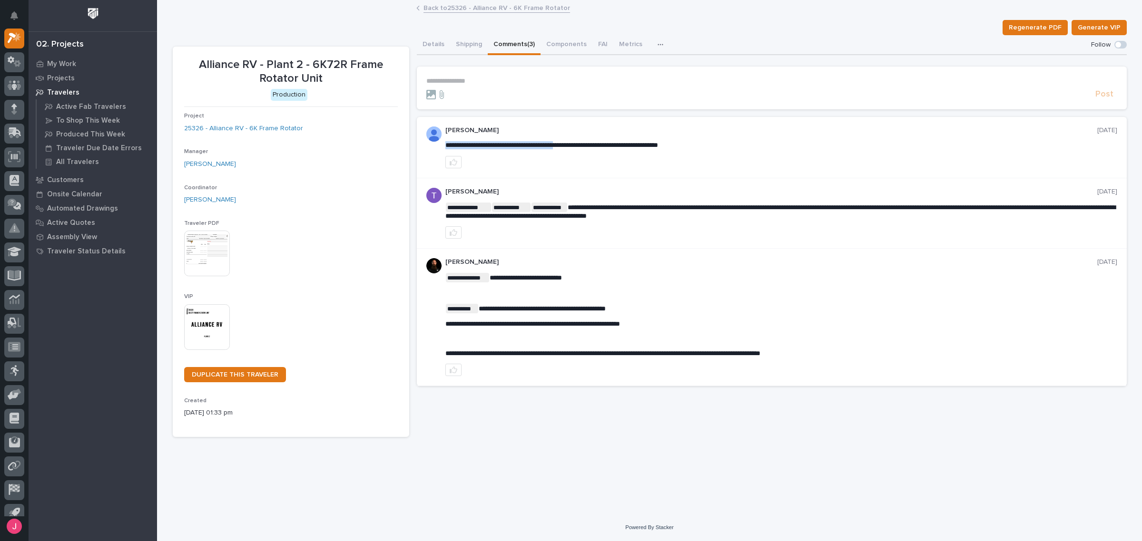
drag, startPoint x: 530, startPoint y: 144, endPoint x: 583, endPoint y: 144, distance: 53.3
click at [605, 144] on span "**********" at bounding box center [551, 145] width 213 height 7
click at [706, 206] on span "**********" at bounding box center [780, 211] width 670 height 15
click at [432, 41] on button "Details" at bounding box center [433, 45] width 33 height 20
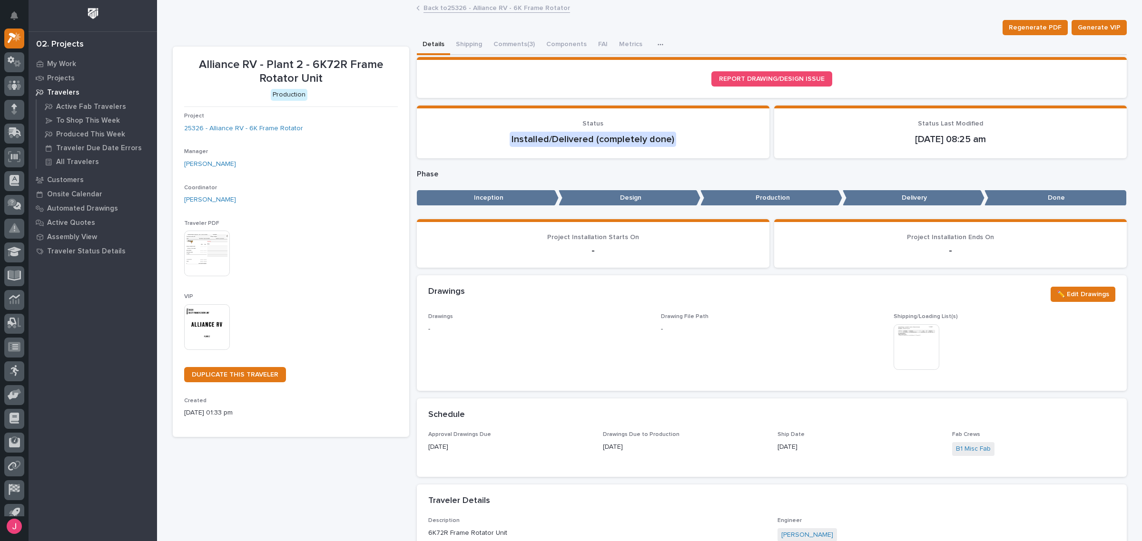
click at [443, 6] on link "Back to 25326 - Alliance RV - 6K Frame Rotator" at bounding box center [496, 7] width 147 height 11
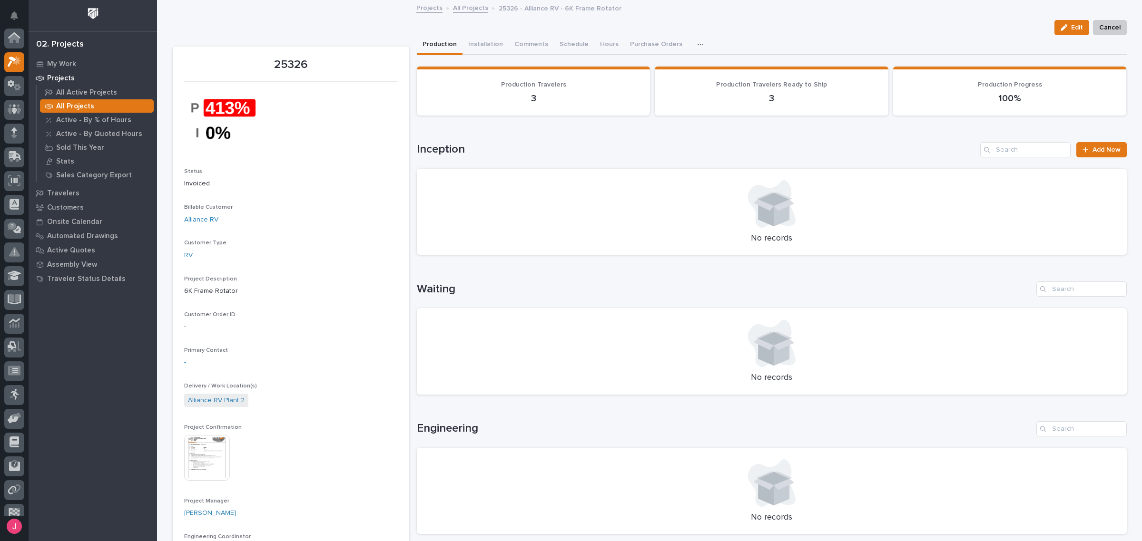
scroll to position [25, 0]
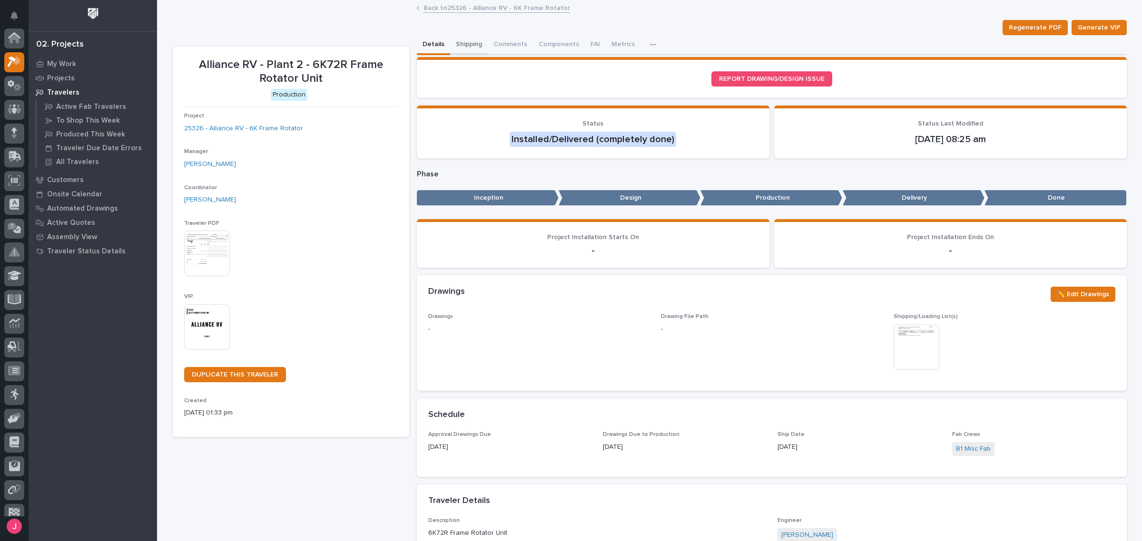
scroll to position [25, 0]
click at [469, 6] on link "Back to 25326 - Alliance RV - 6K Frame Rotator" at bounding box center [496, 7] width 147 height 11
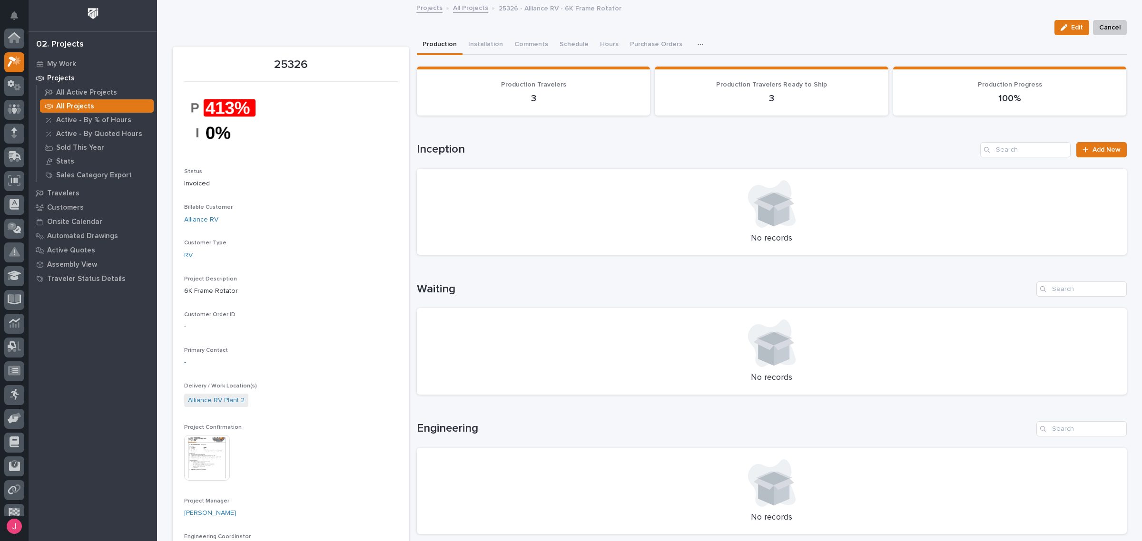
scroll to position [25, 0]
click at [465, 5] on link "All Projects" at bounding box center [470, 7] width 35 height 11
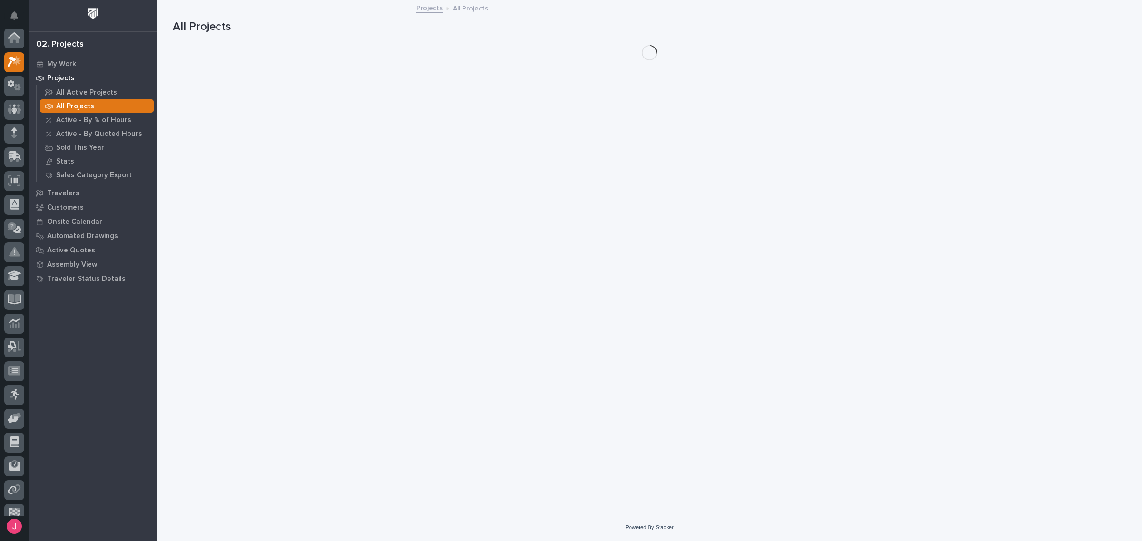
scroll to position [25, 0]
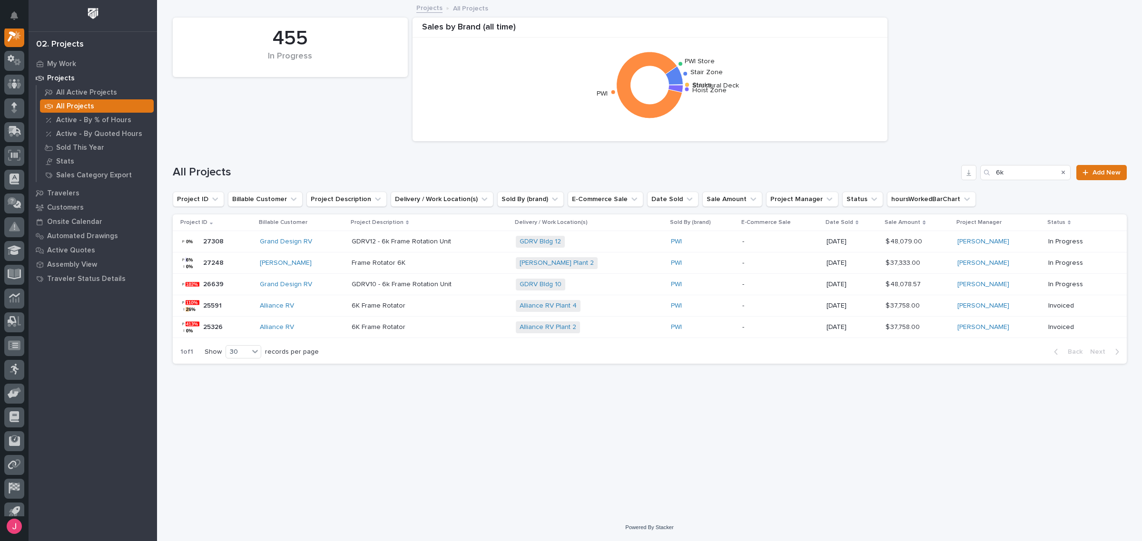
click at [407, 303] on p "6K Frame Rotator" at bounding box center [380, 305] width 56 height 10
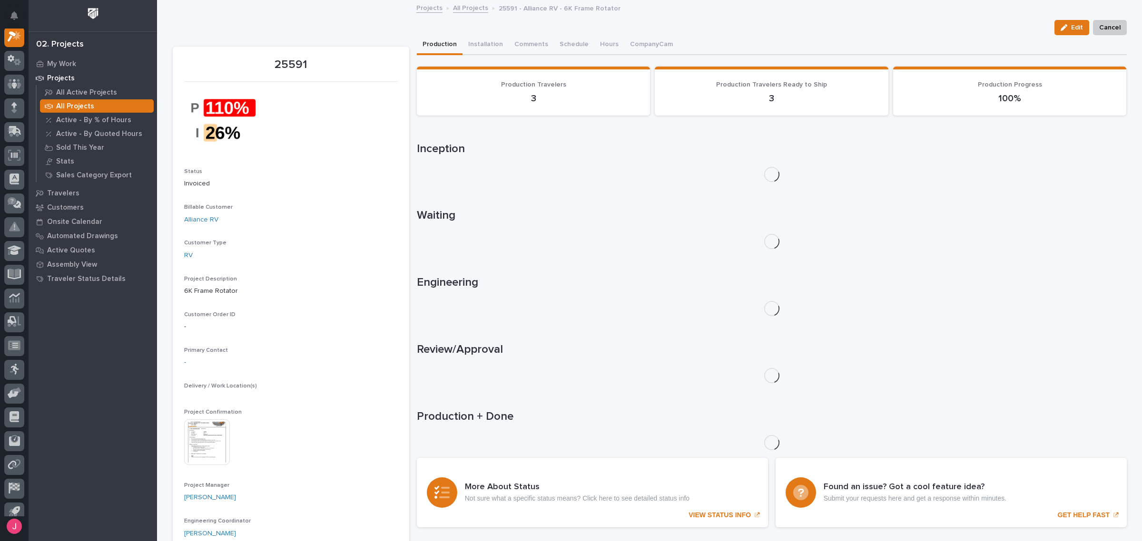
scroll to position [24, 0]
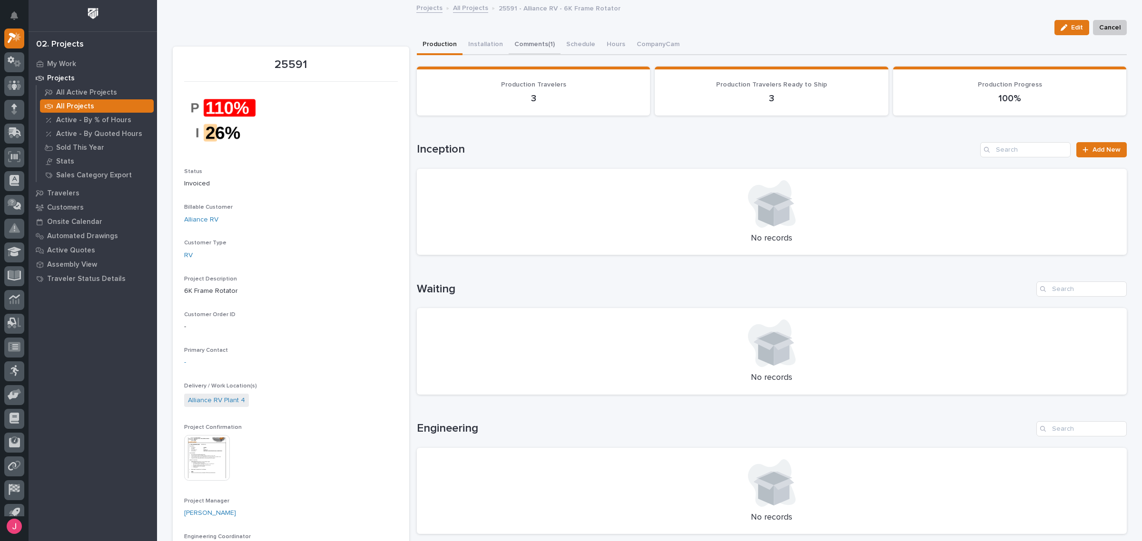
click at [524, 44] on button "Comments (1)" at bounding box center [535, 45] width 52 height 20
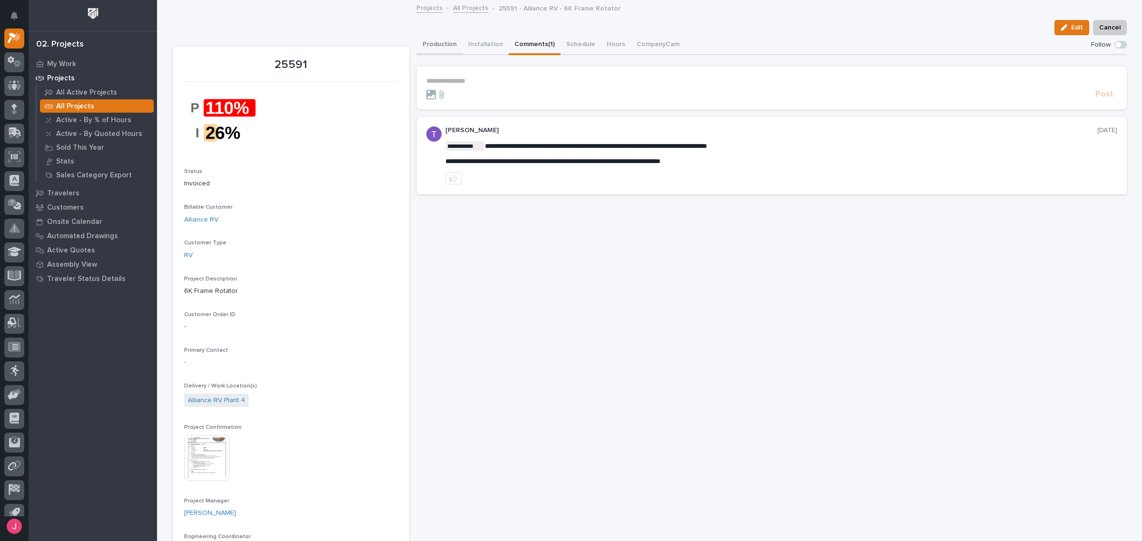
click at [429, 43] on button "Production" at bounding box center [440, 45] width 46 height 20
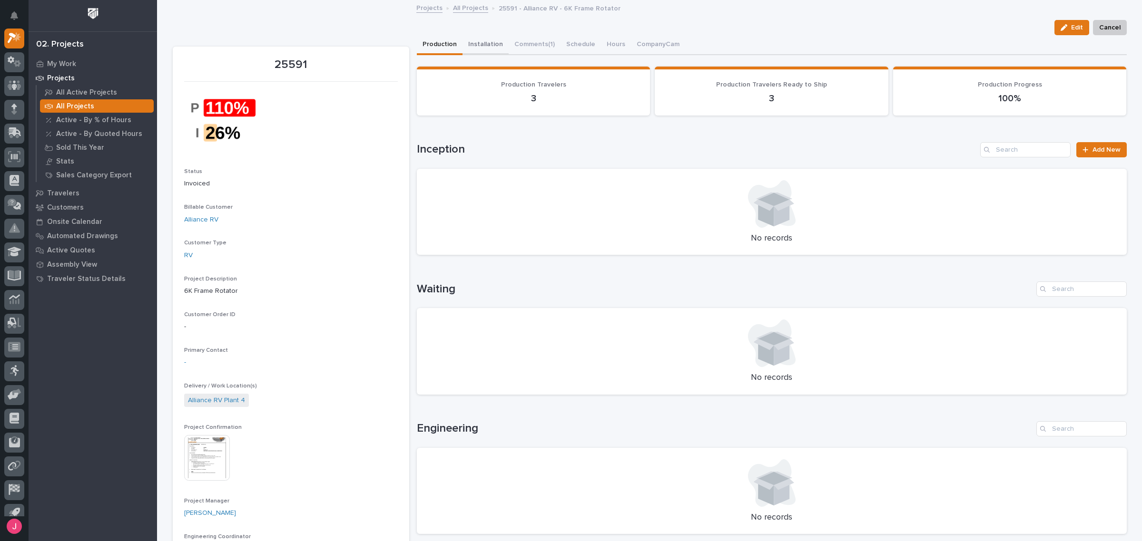
click at [473, 40] on button "Installation" at bounding box center [485, 45] width 46 height 20
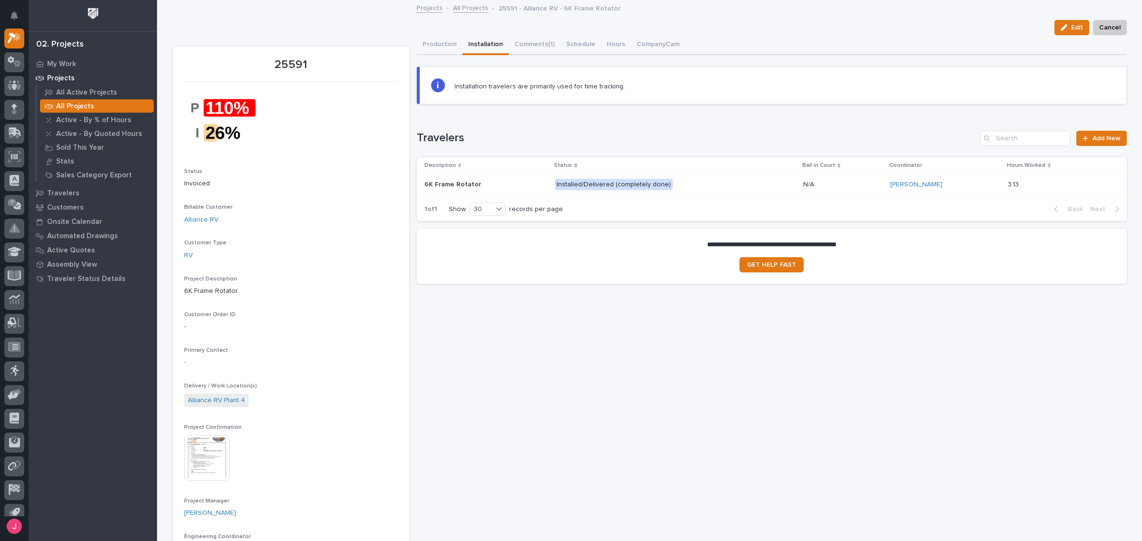
click at [458, 177] on div "6K Frame Rotator 6K Frame Rotator" at bounding box center [485, 185] width 123 height 16
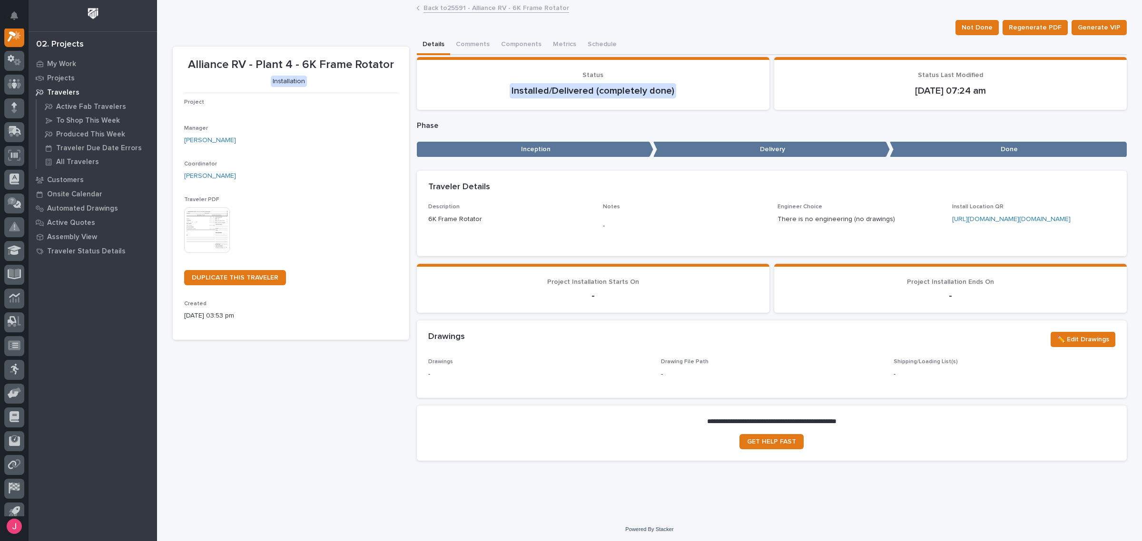
scroll to position [24, 0]
click at [508, 40] on button "Components" at bounding box center [521, 45] width 52 height 20
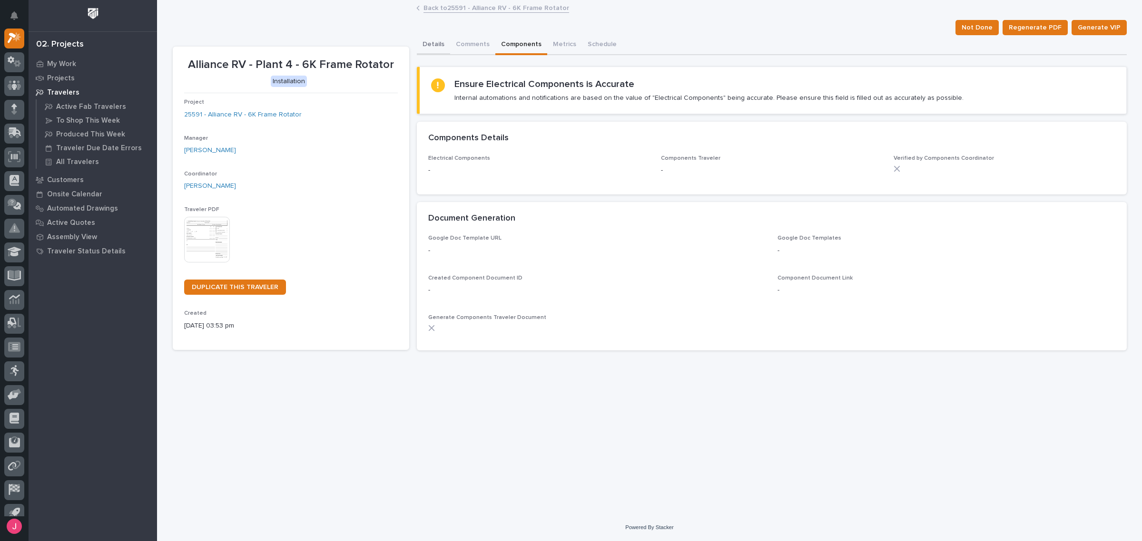
click at [430, 43] on button "Details" at bounding box center [433, 45] width 33 height 20
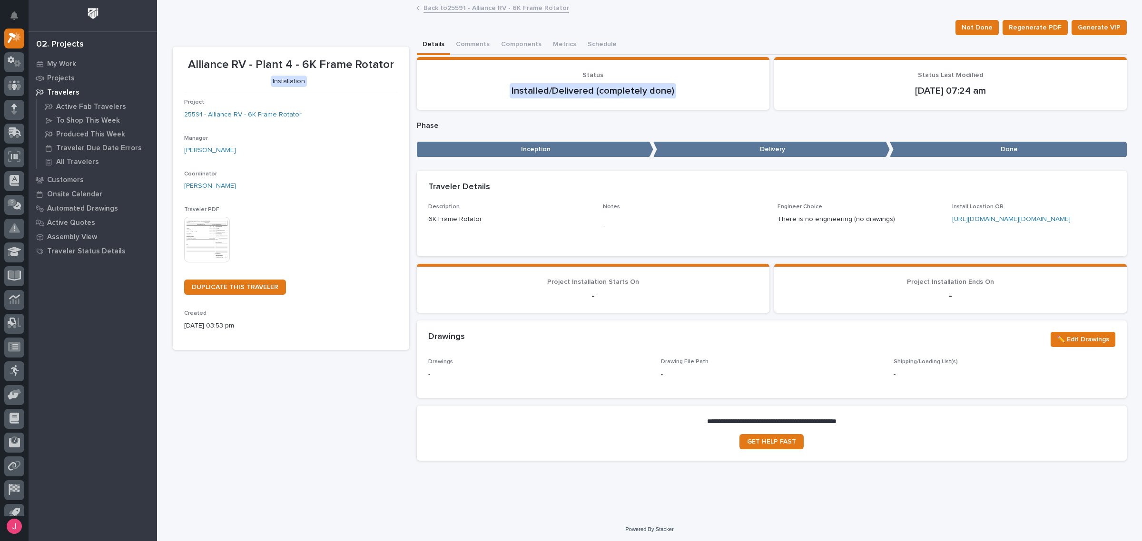
click at [206, 238] on img at bounding box center [207, 240] width 46 height 46
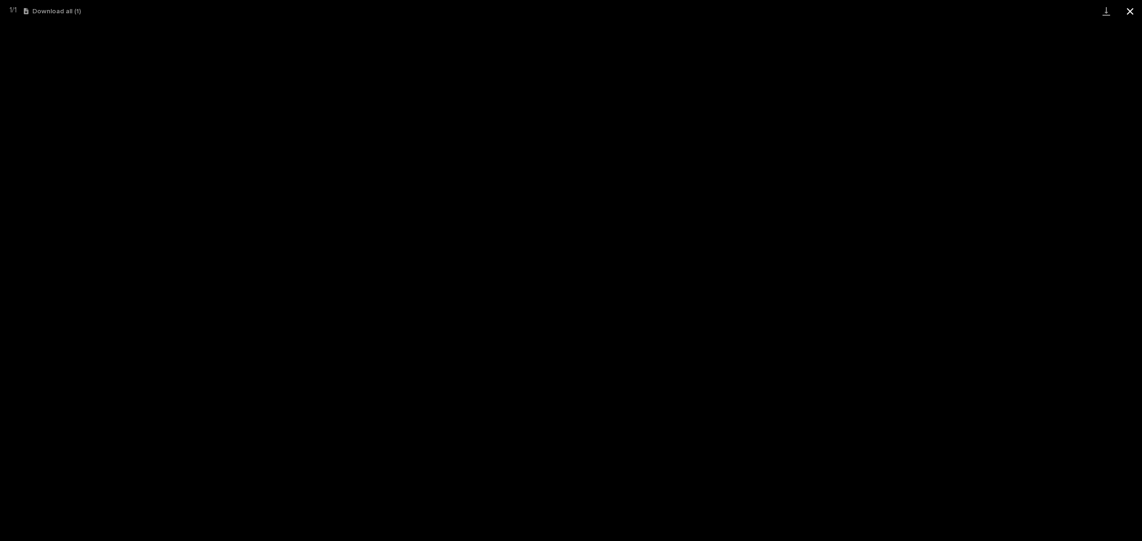
click at [1124, 10] on button "Close gallery" at bounding box center [1130, 11] width 24 height 22
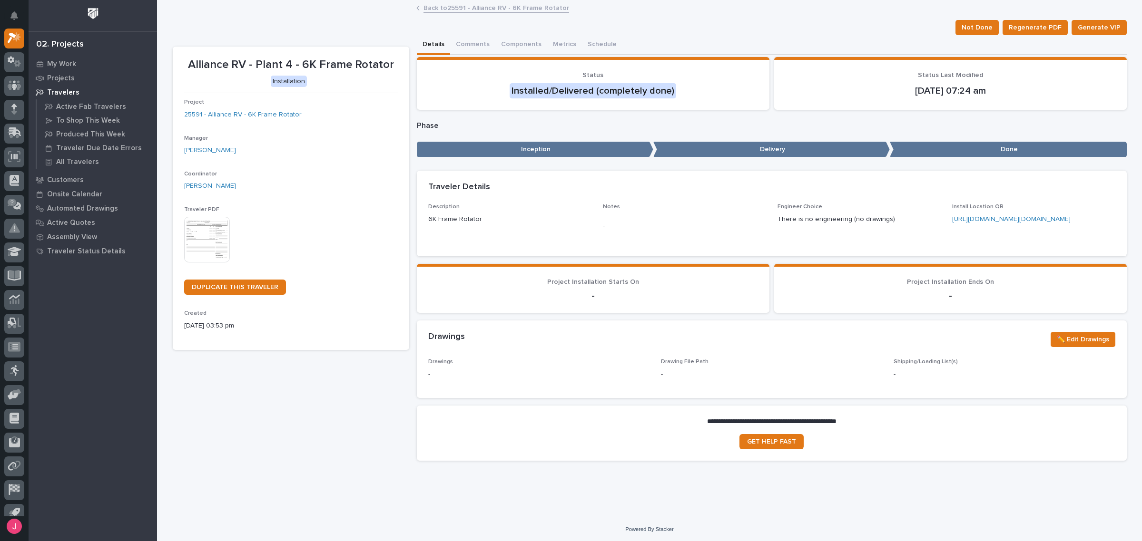
click at [440, 8] on link "Back to 25591 - Alliance RV - 6K Frame Rotator" at bounding box center [496, 7] width 146 height 11
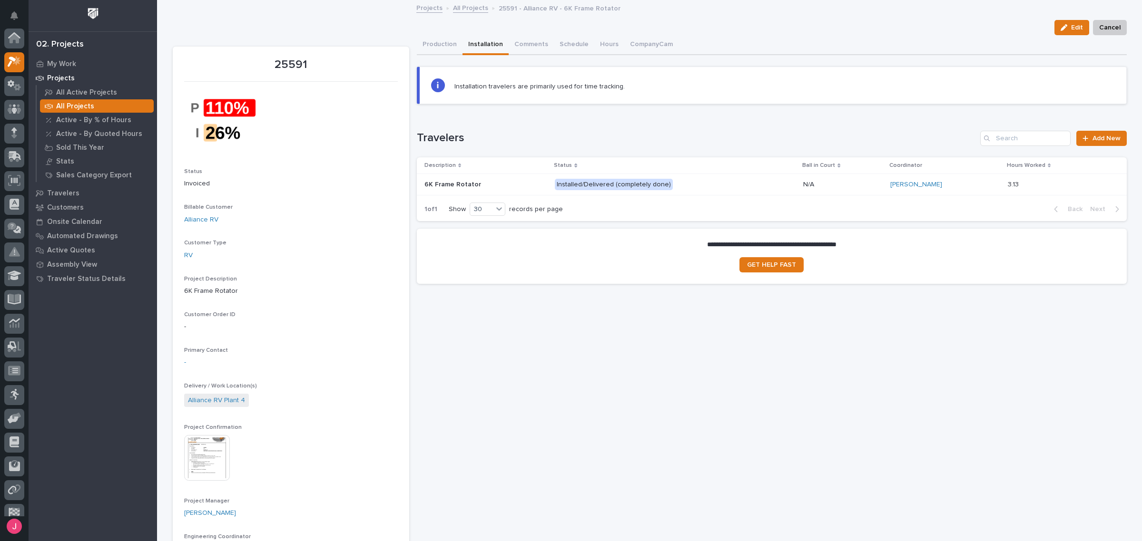
scroll to position [25, 0]
click at [434, 10] on link "Projects" at bounding box center [429, 7] width 26 height 11
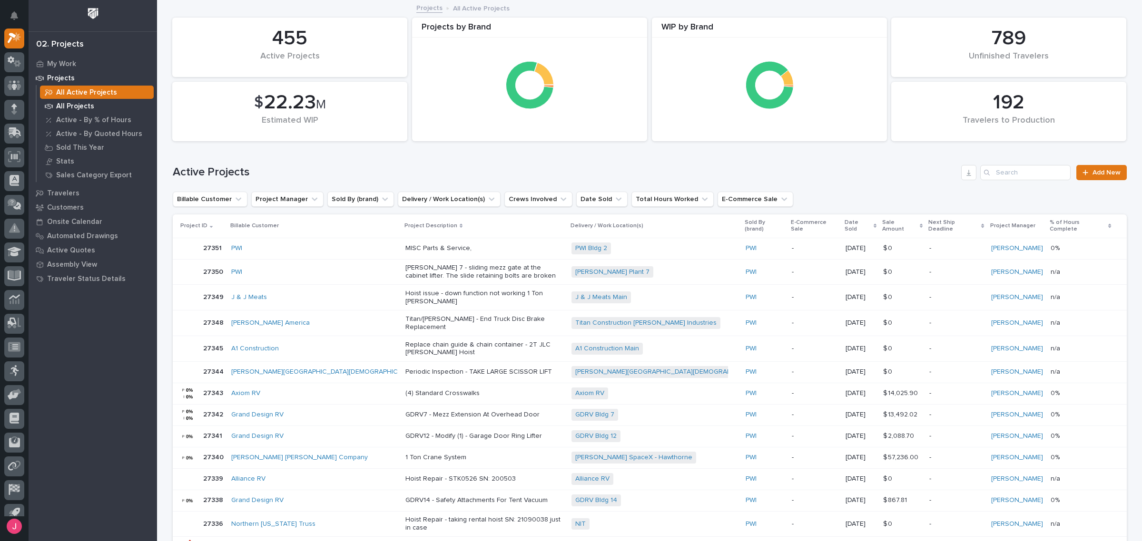
click at [69, 101] on div "All Projects" at bounding box center [97, 105] width 114 height 13
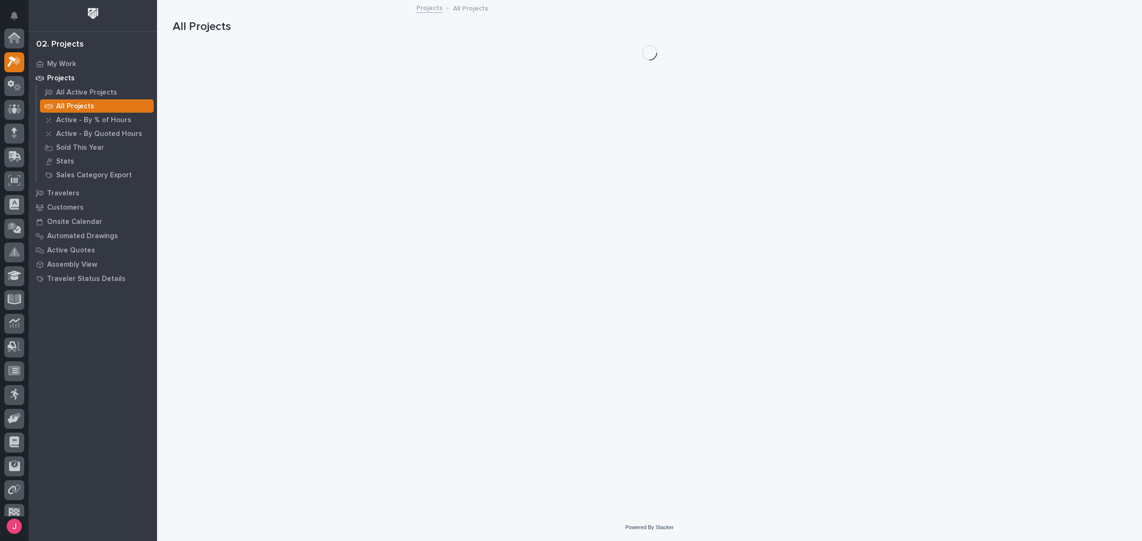
scroll to position [24, 0]
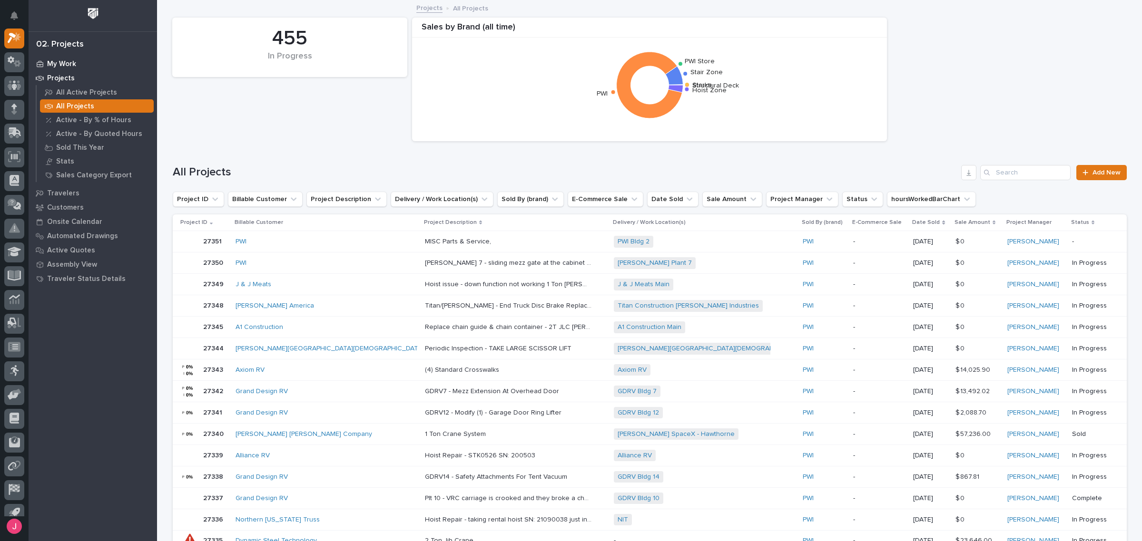
click at [91, 64] on div "My Work" at bounding box center [93, 63] width 124 height 13
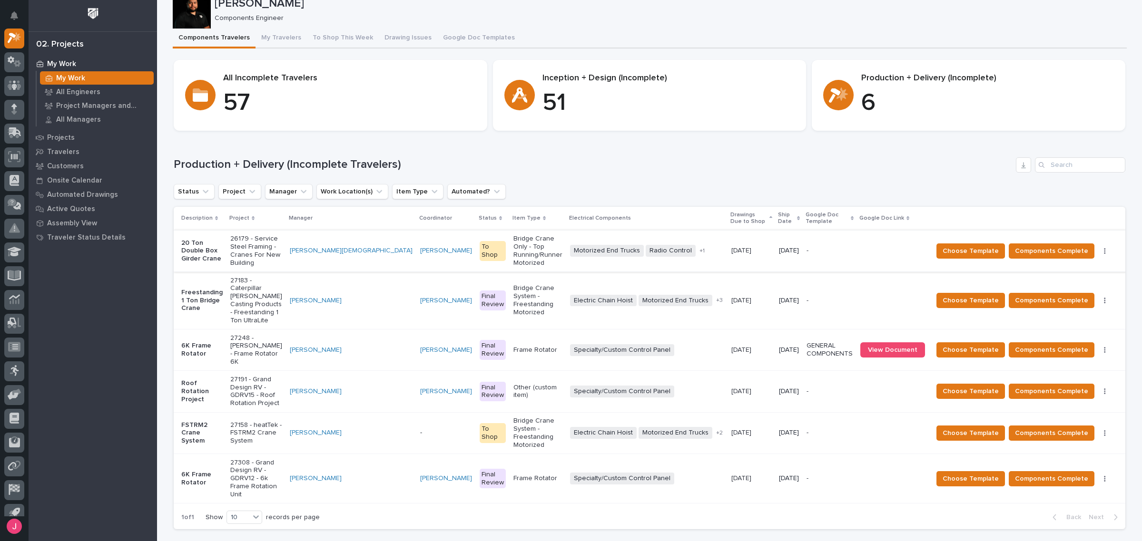
scroll to position [59, 0]
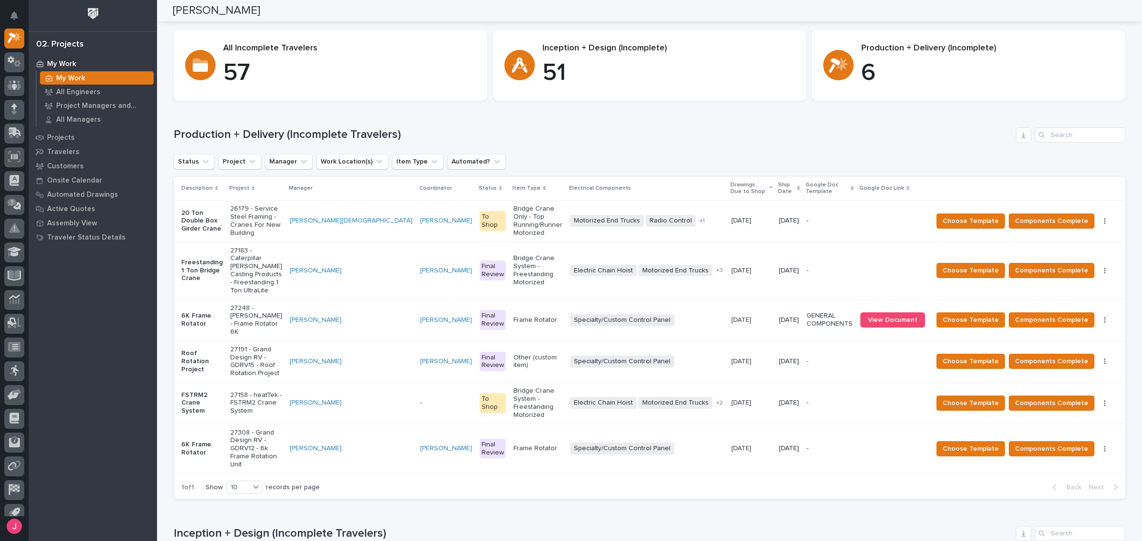
click at [817, 122] on div "Loading... Saving… Production + Delivery (Incomplete Travelers) Status Project …" at bounding box center [650, 307] width 952 height 399
click at [745, 313] on div "10/23/2025 10/23/2025" at bounding box center [751, 321] width 40 height 16
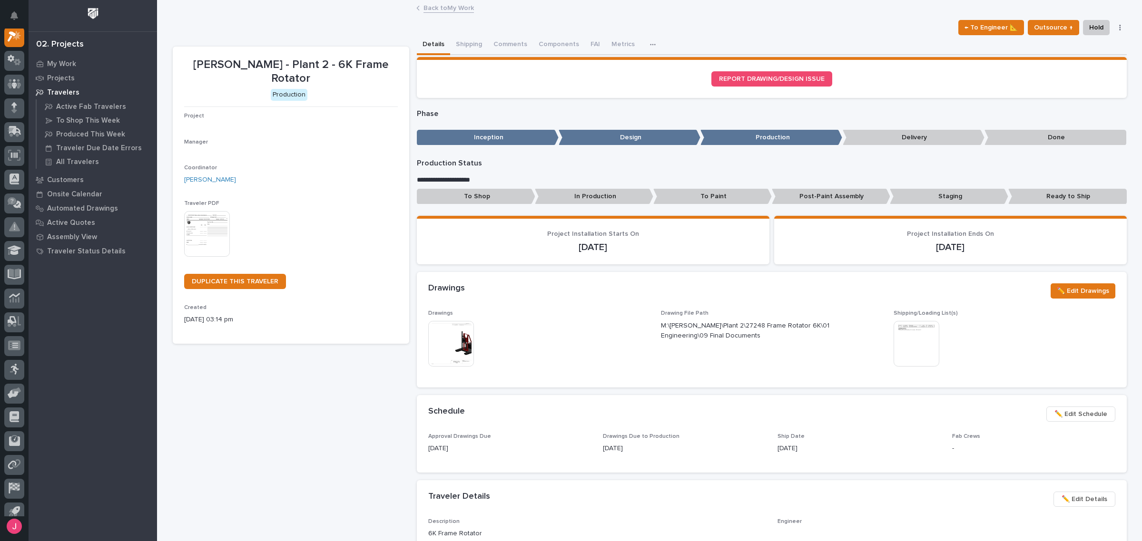
scroll to position [24, 0]
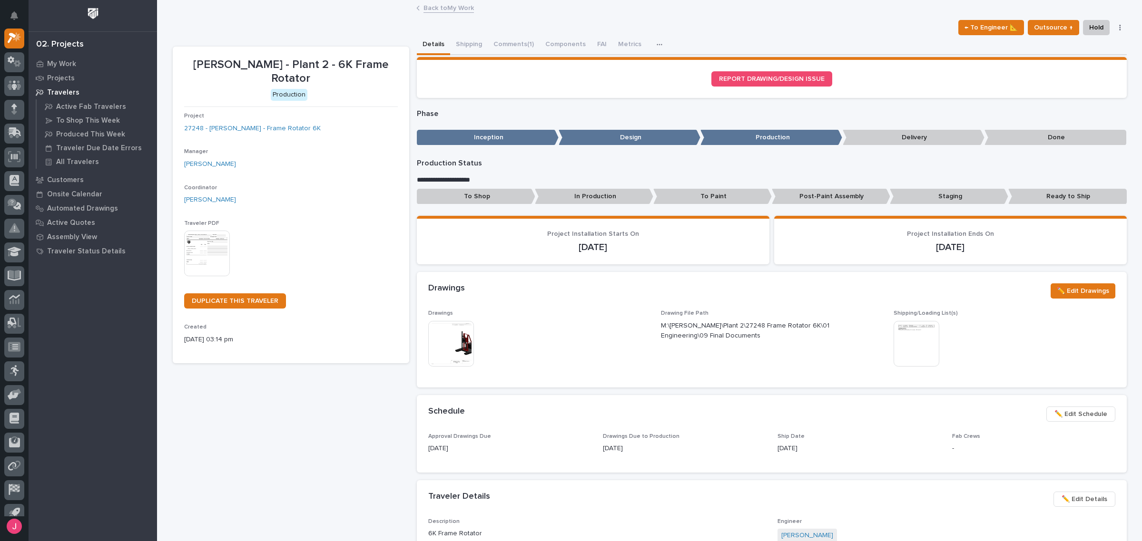
click at [200, 248] on img at bounding box center [207, 254] width 46 height 46
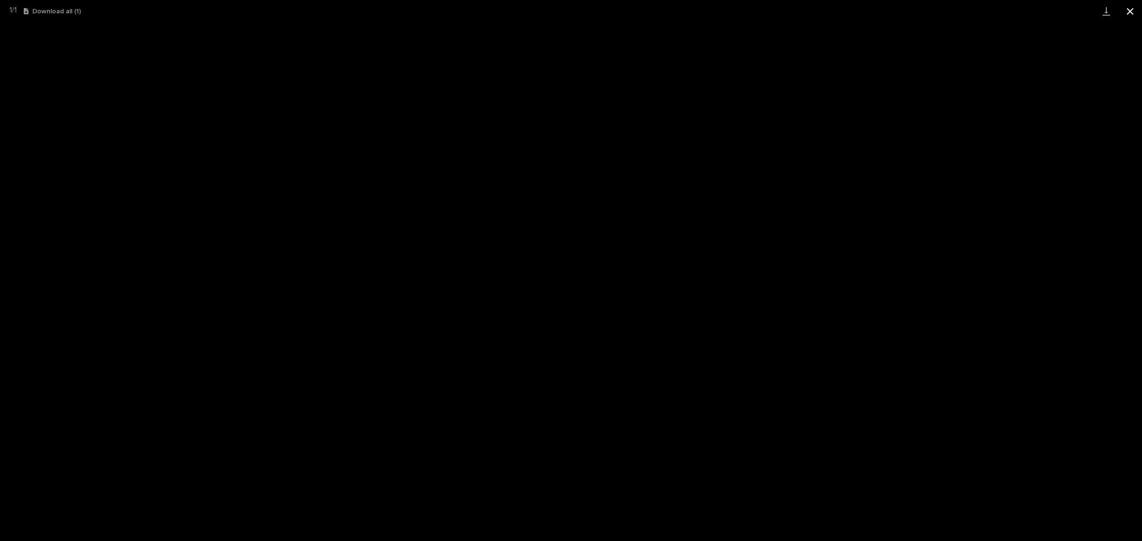
click at [1131, 13] on button "Close gallery" at bounding box center [1130, 11] width 24 height 22
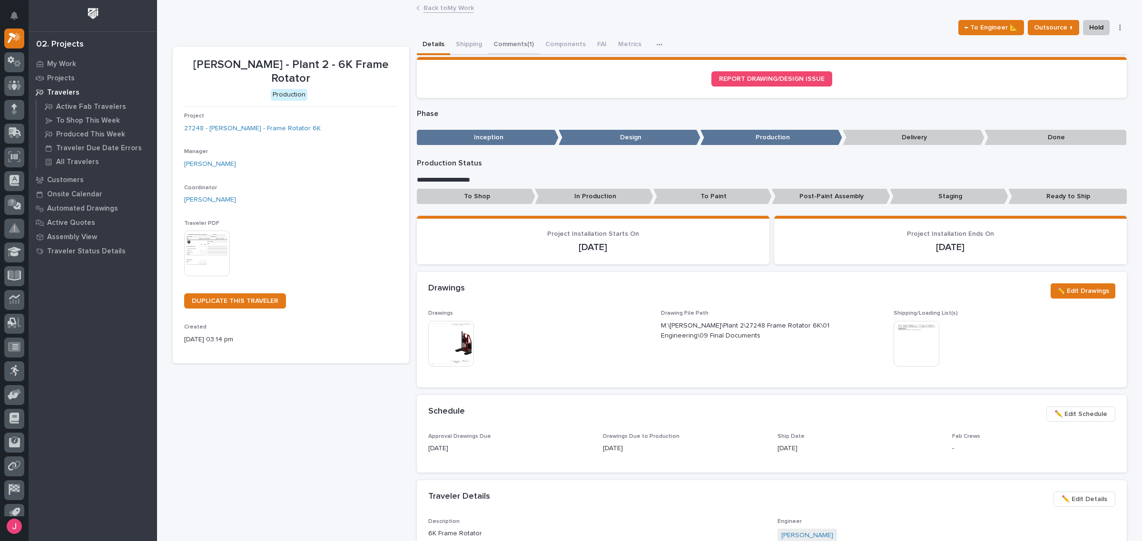
click at [512, 43] on button "Comments (1)" at bounding box center [514, 45] width 52 height 20
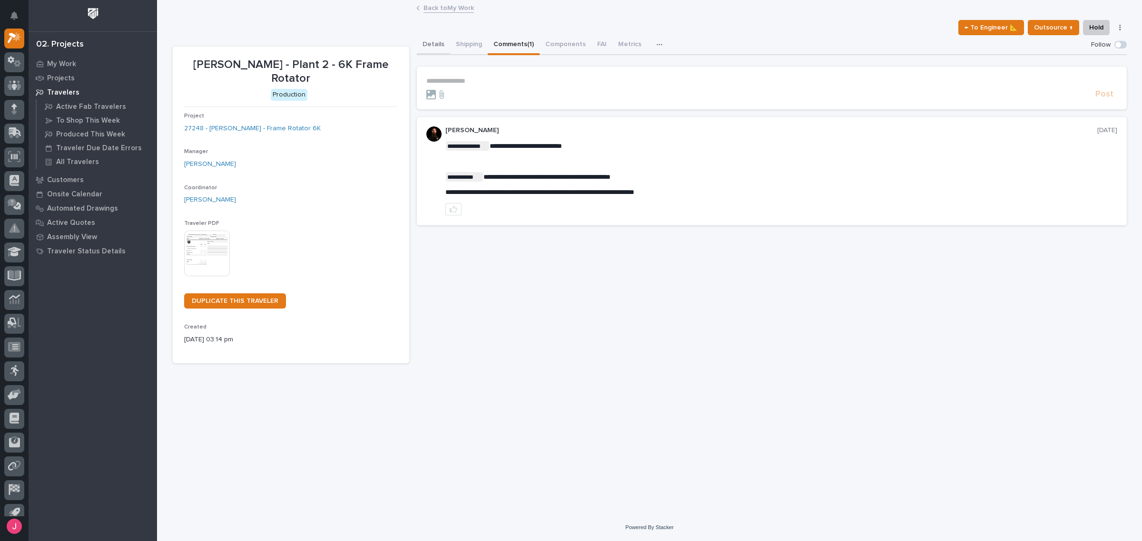
click at [429, 50] on button "Details" at bounding box center [433, 45] width 33 height 20
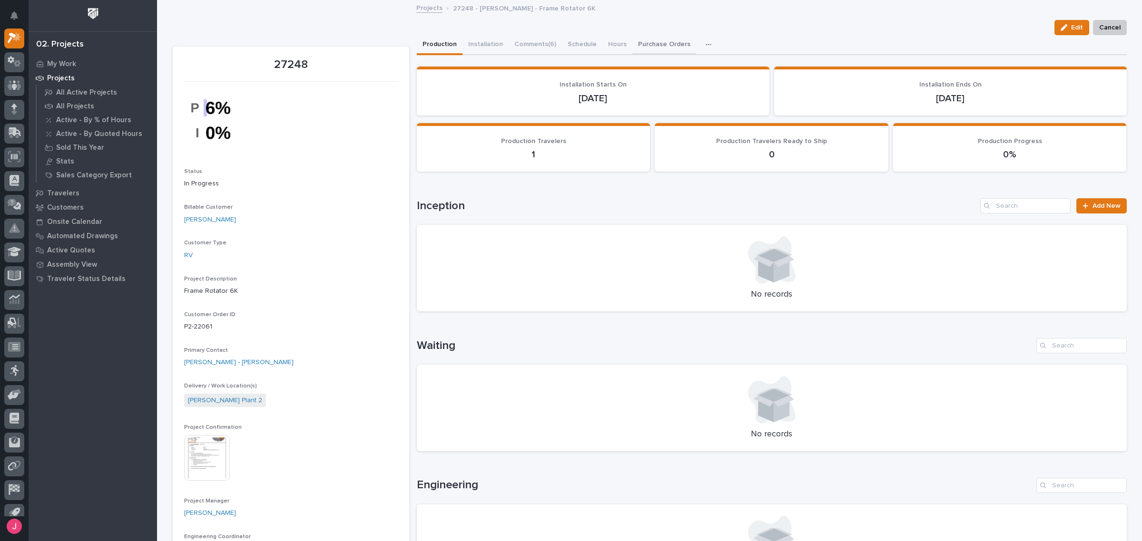
click at [656, 50] on button "Purchase Orders" at bounding box center [664, 45] width 64 height 20
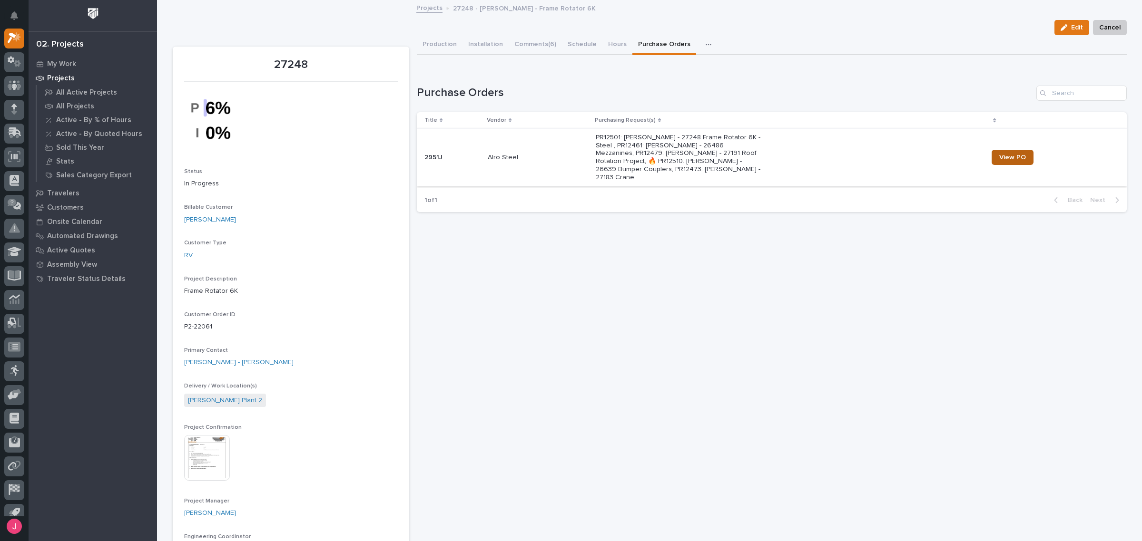
click at [1004, 156] on span "View PO" at bounding box center [1012, 157] width 27 height 7
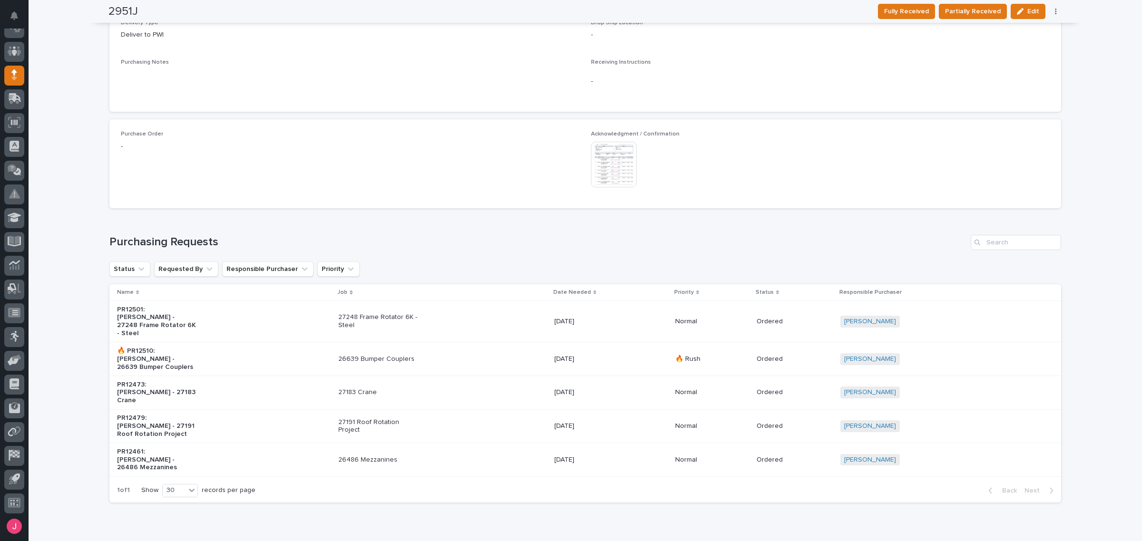
scroll to position [493, 0]
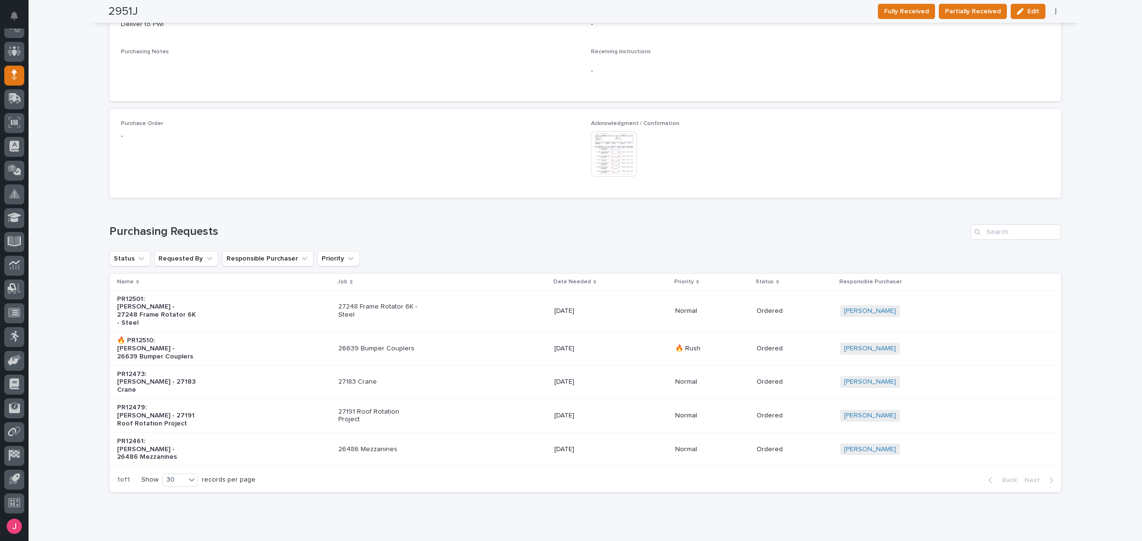
drag, startPoint x: 526, startPoint y: 280, endPoint x: 521, endPoint y: 274, distance: 7.8
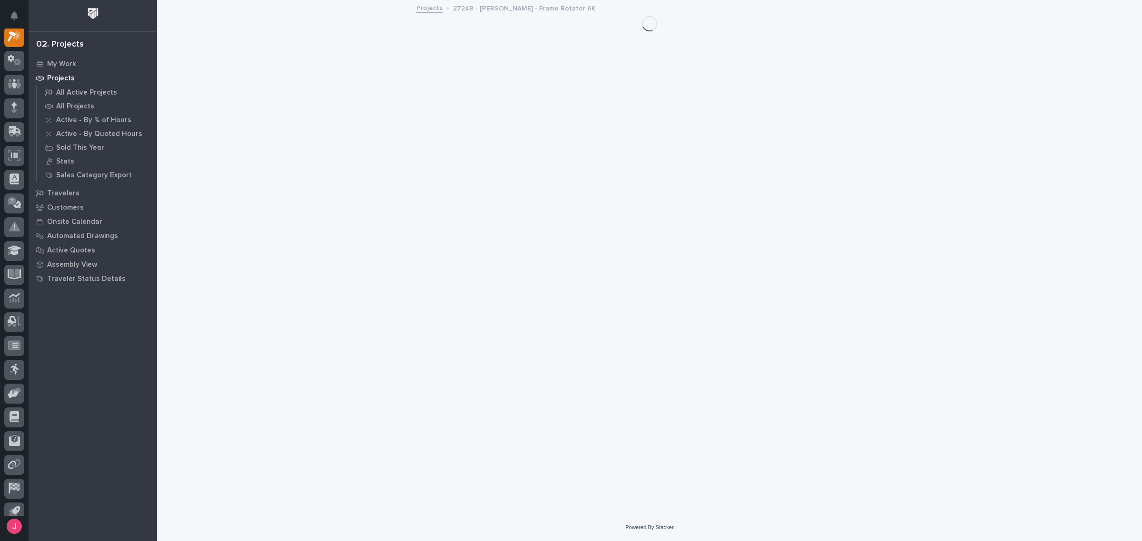
scroll to position [24, 0]
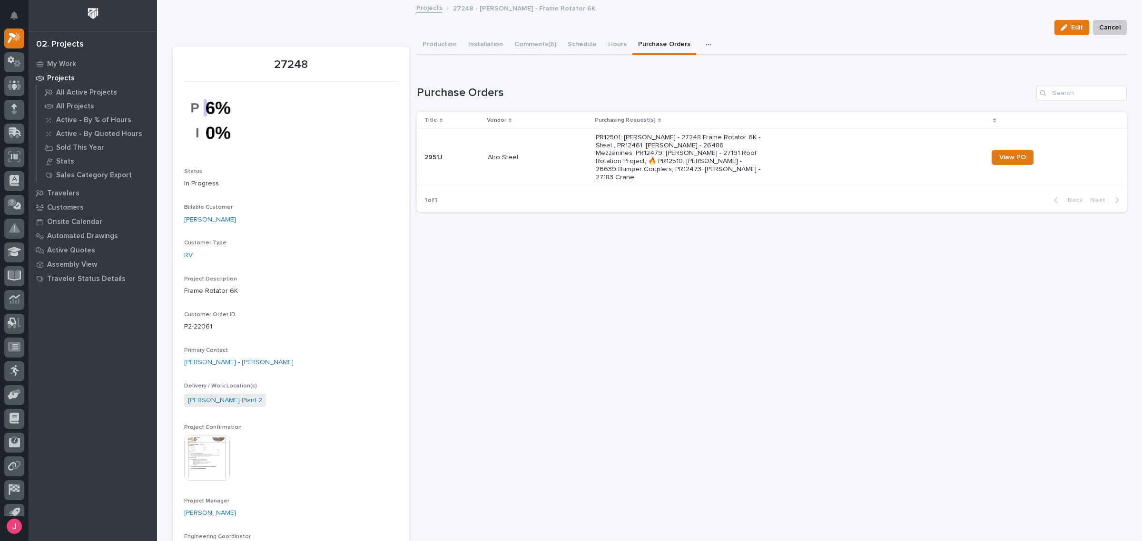
drag, startPoint x: 619, startPoint y: 230, endPoint x: 619, endPoint y: 224, distance: 5.7
click at [425, 8] on link "Projects" at bounding box center [429, 7] width 26 height 11
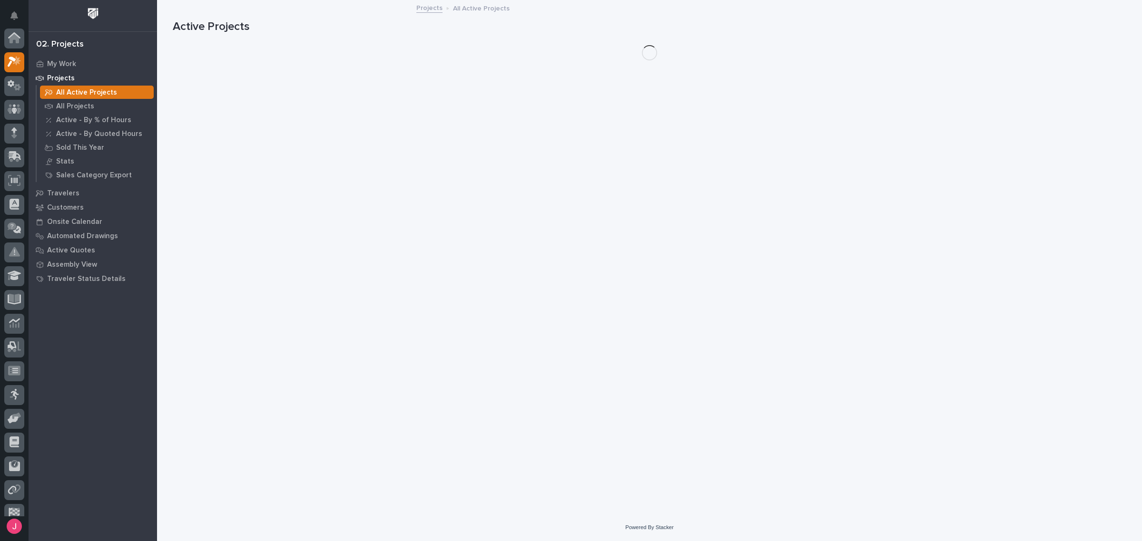
scroll to position [24, 0]
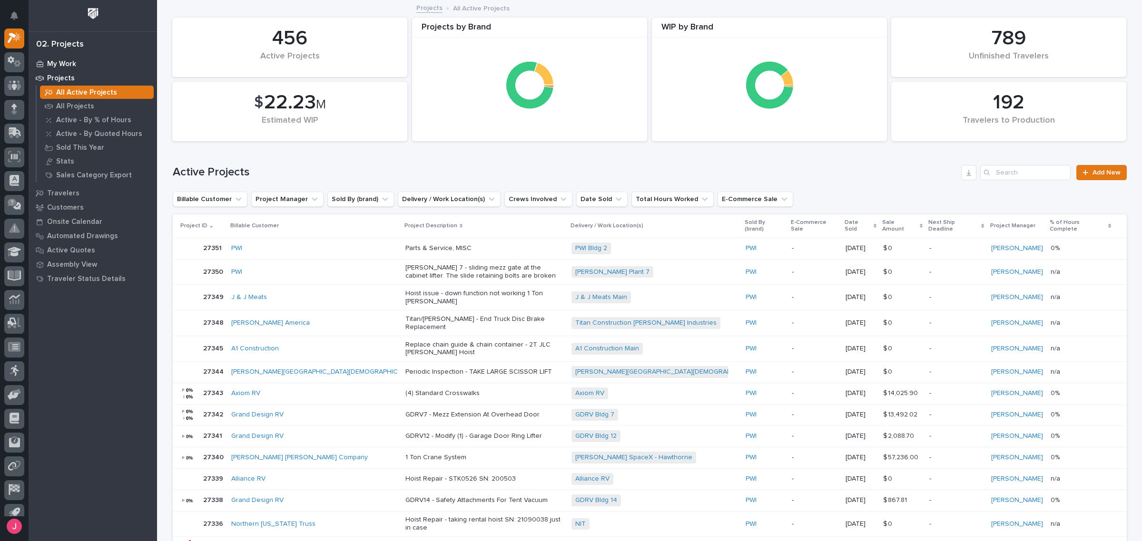
click at [75, 60] on p "My Work" at bounding box center [61, 64] width 29 height 9
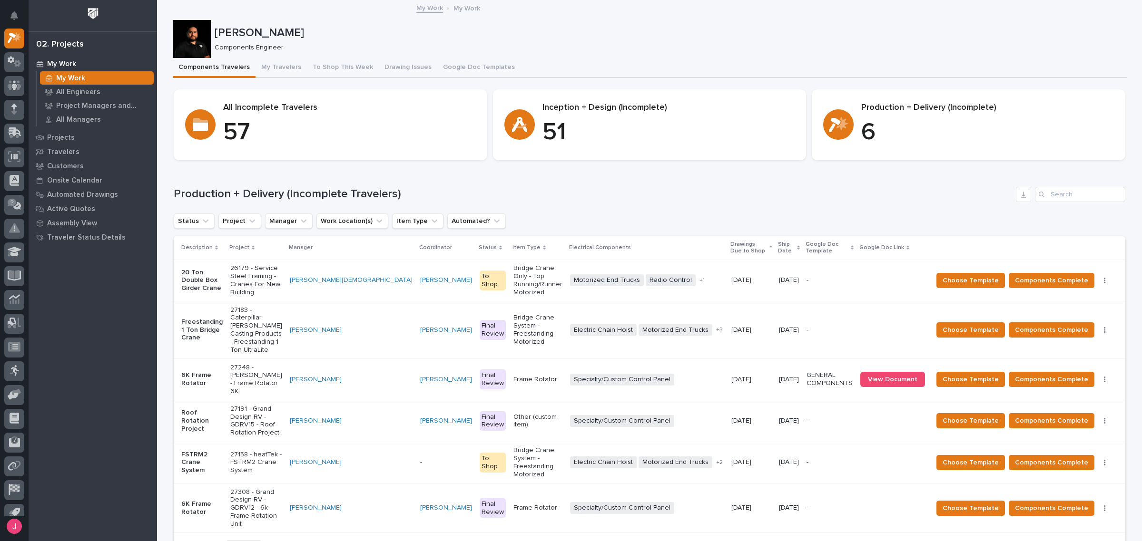
click at [662, 374] on div "Specialty/Custom Control Panel + 0" at bounding box center [647, 380] width 154 height 12
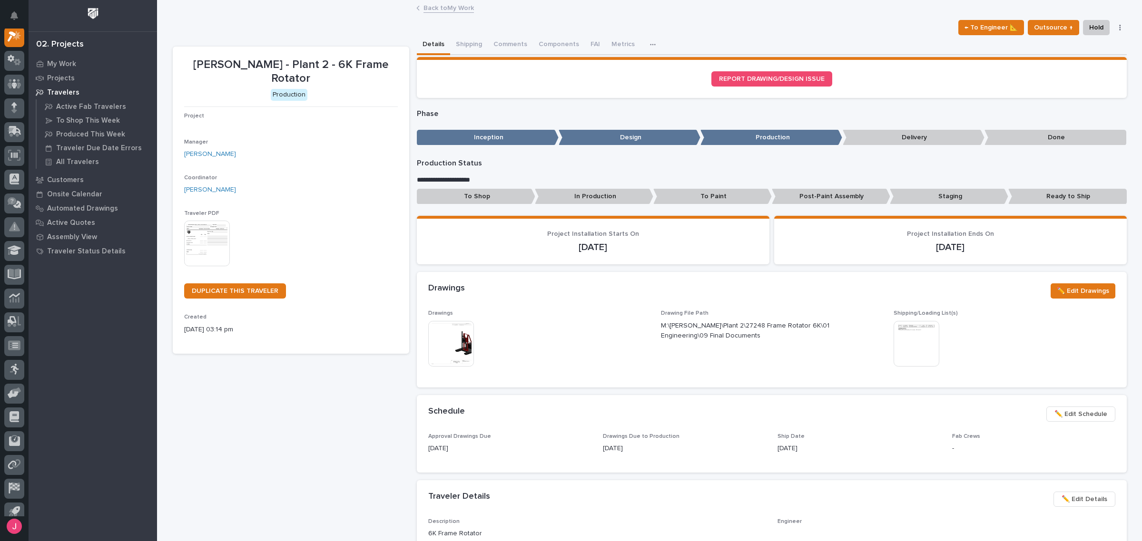
scroll to position [24, 0]
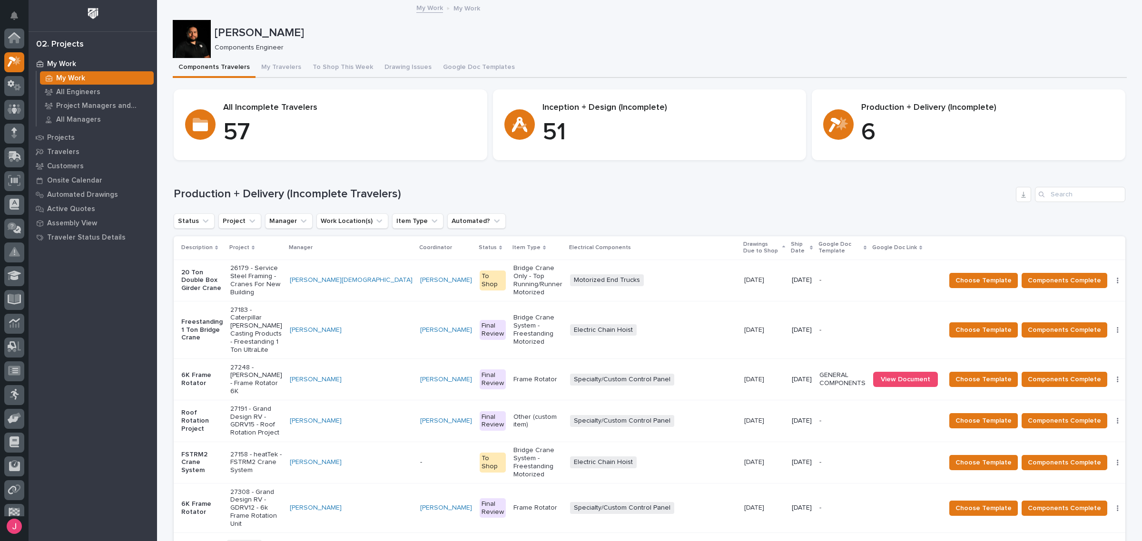
click at [456, 6] on p "My Work" at bounding box center [466, 7] width 27 height 10
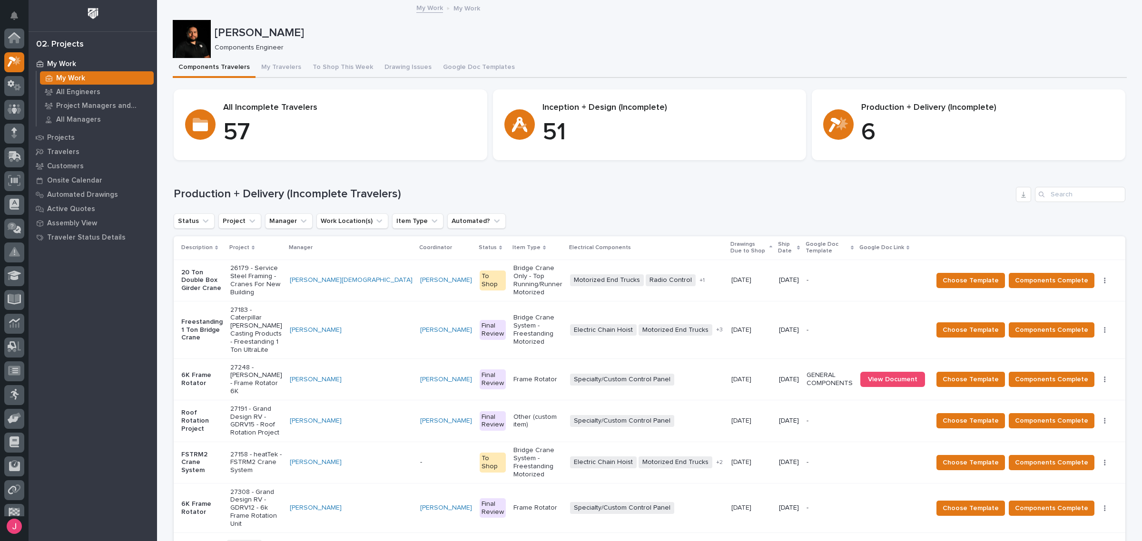
scroll to position [25, 0]
click at [881, 376] on span "View Document" at bounding box center [892, 379] width 49 height 7
drag, startPoint x: 262, startPoint y: 405, endPoint x: 546, endPoint y: 182, distance: 361.2
click at [546, 182] on div "Loading... Saving… Production + Delivery (Incomplete Travelers) Status Project …" at bounding box center [650, 367] width 952 height 399
click at [276, 279] on p "26179 - Service Steel Framing - Cranes For New Building" at bounding box center [256, 281] width 52 height 32
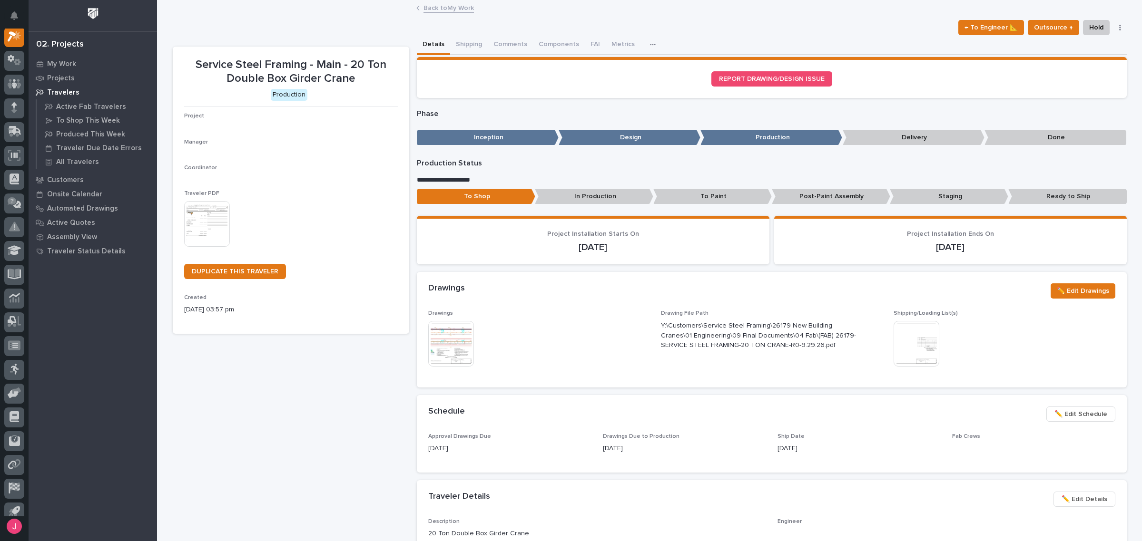
scroll to position [24, 0]
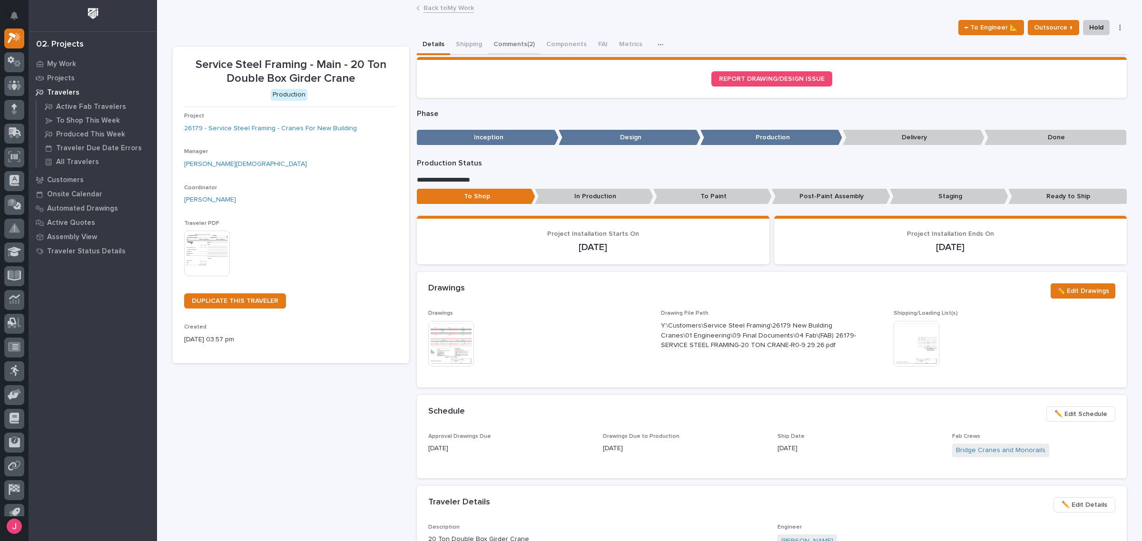
click at [517, 52] on button "Comments (2)" at bounding box center [514, 45] width 53 height 20
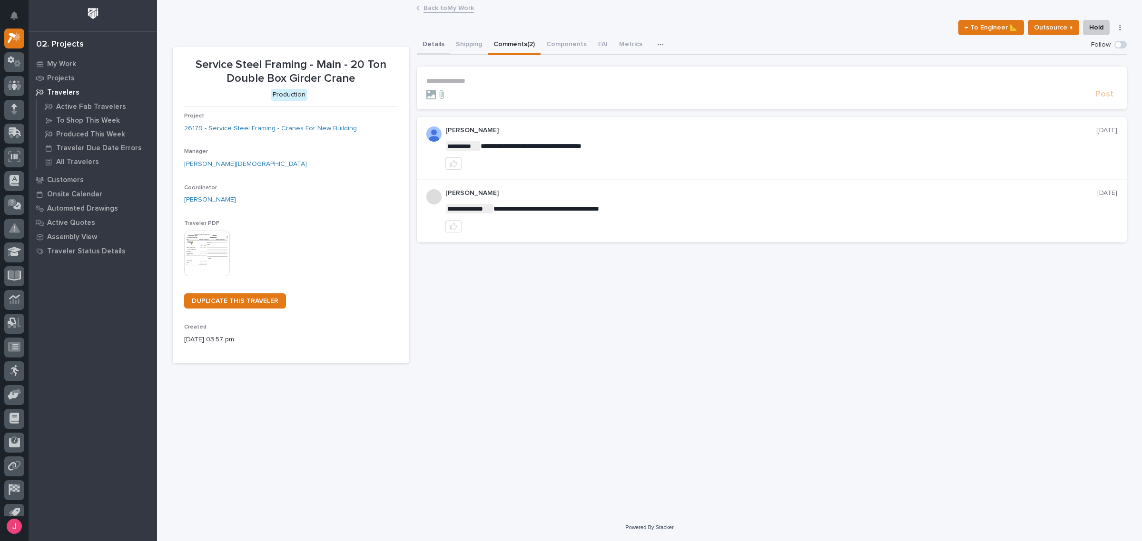
click at [438, 36] on button "Details" at bounding box center [433, 45] width 33 height 20
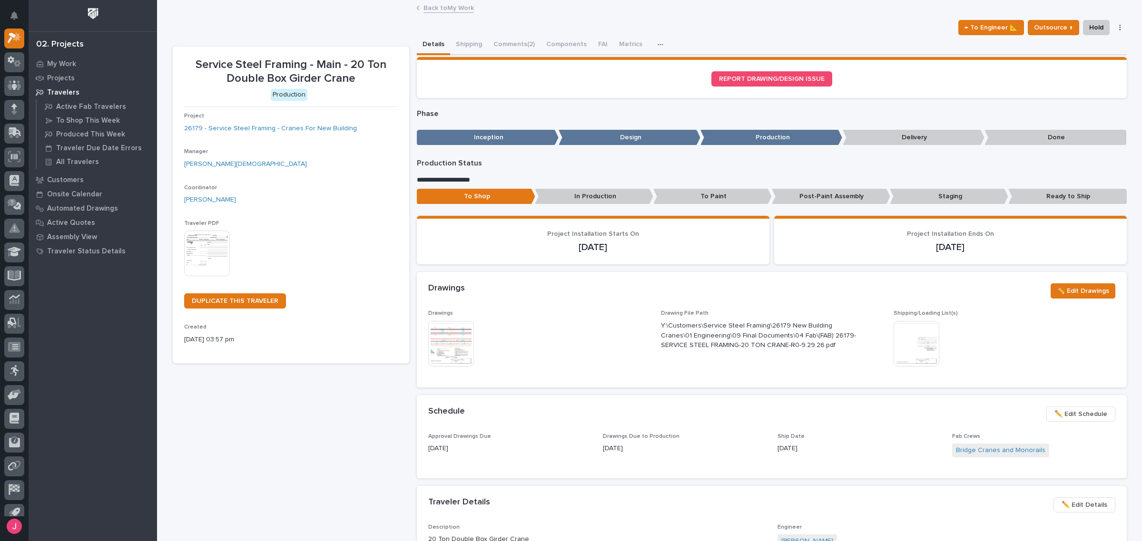
click at [927, 332] on img at bounding box center [917, 344] width 46 height 46
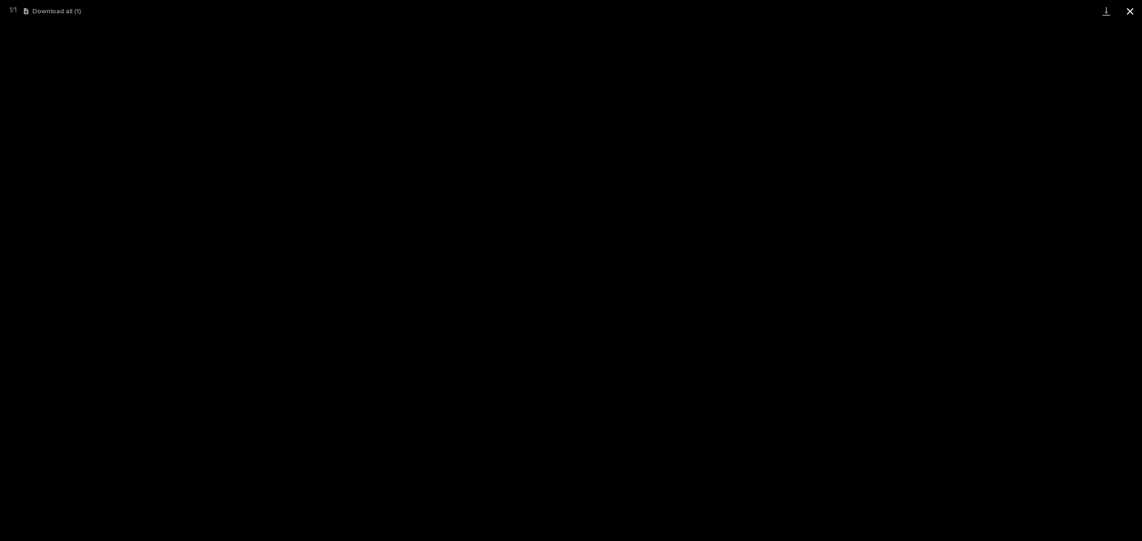
click at [1126, 18] on button "Close gallery" at bounding box center [1130, 11] width 24 height 22
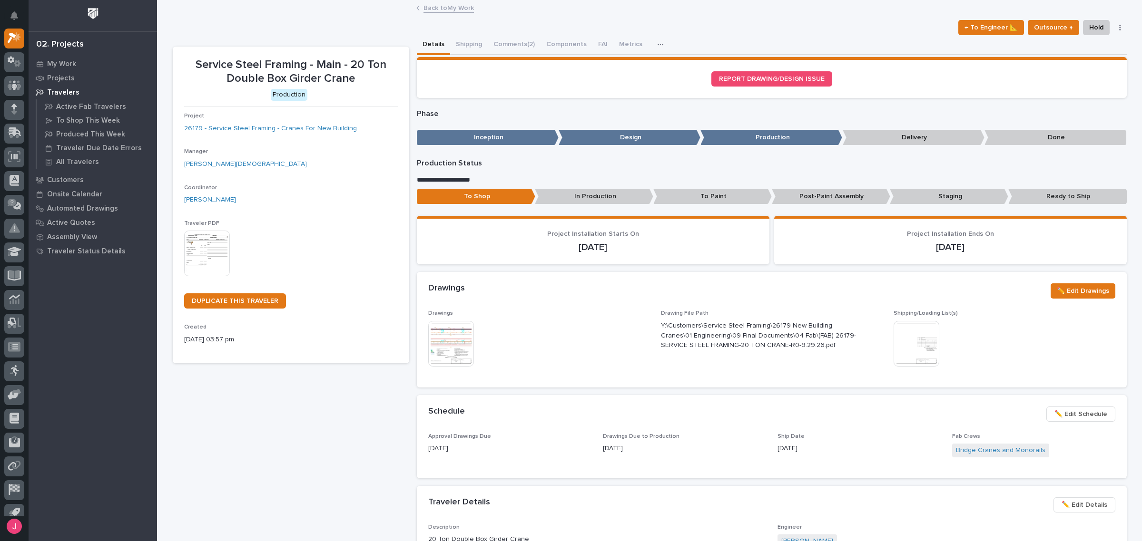
click at [448, 6] on link "Back to My Work" at bounding box center [448, 7] width 50 height 11
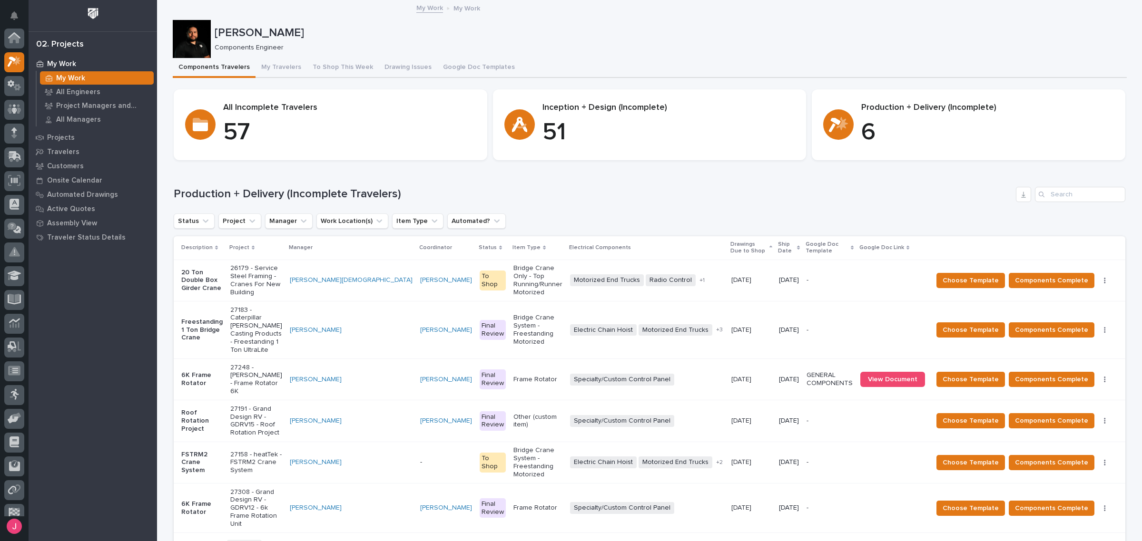
scroll to position [25, 0]
click at [446, 66] on button "Google Doc Templates" at bounding box center [478, 68] width 83 height 20
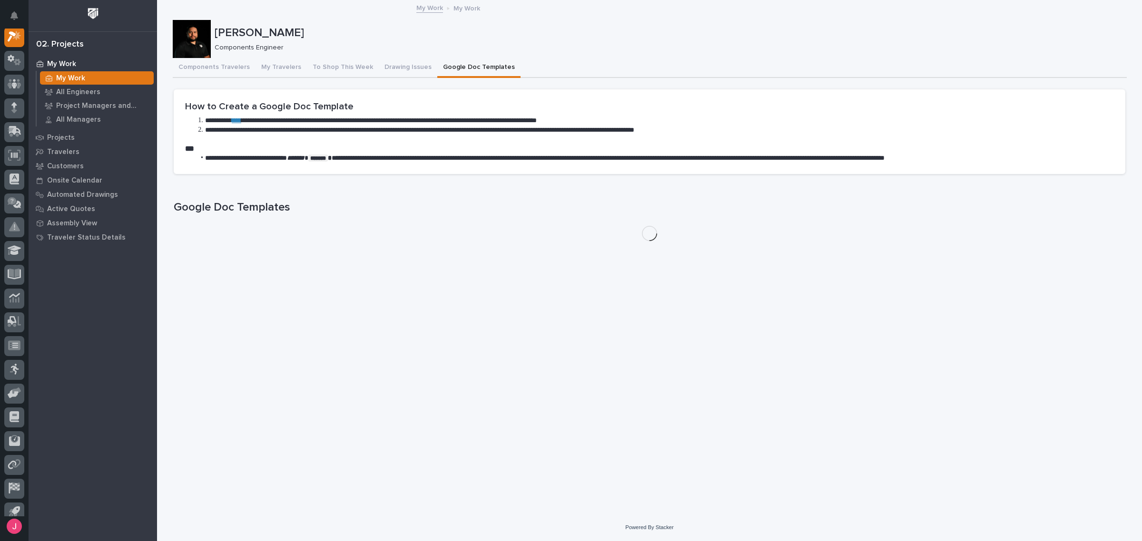
scroll to position [24, 0]
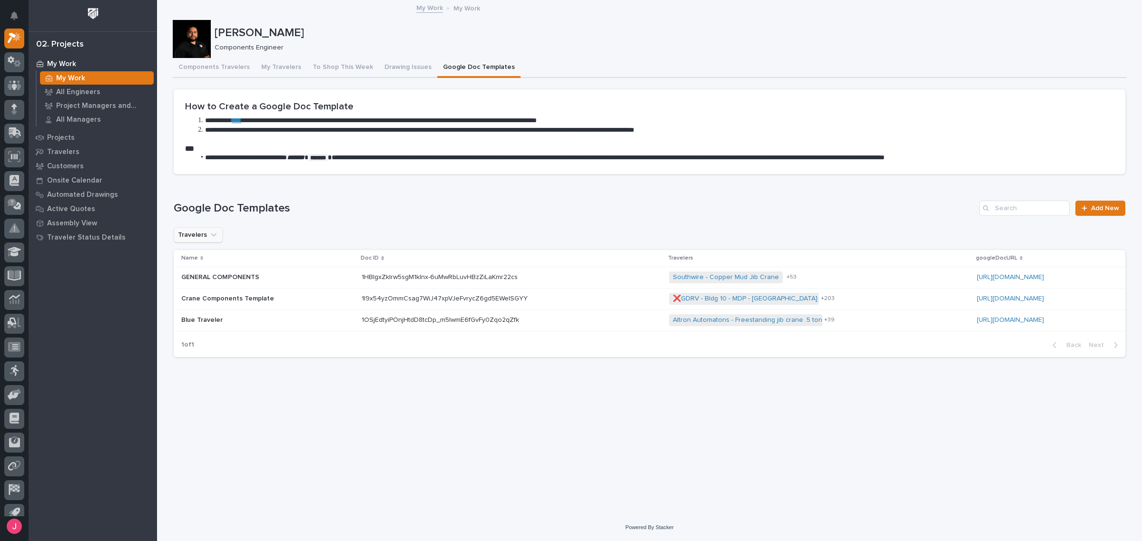
click at [212, 229] on button "Travelers" at bounding box center [198, 234] width 49 height 15
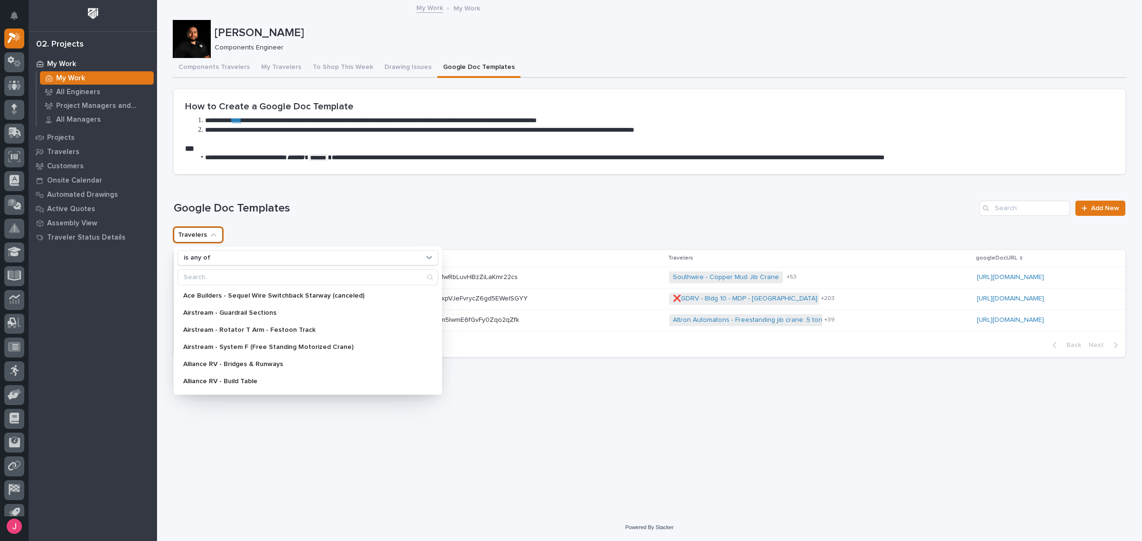
drag, startPoint x: 295, startPoint y: 223, endPoint x: 379, endPoint y: 228, distance: 83.9
click at [298, 222] on div "Google Doc Templates Add New Travelers is any of Ace Builders - Sequel Wire Swi…" at bounding box center [650, 279] width 952 height 157
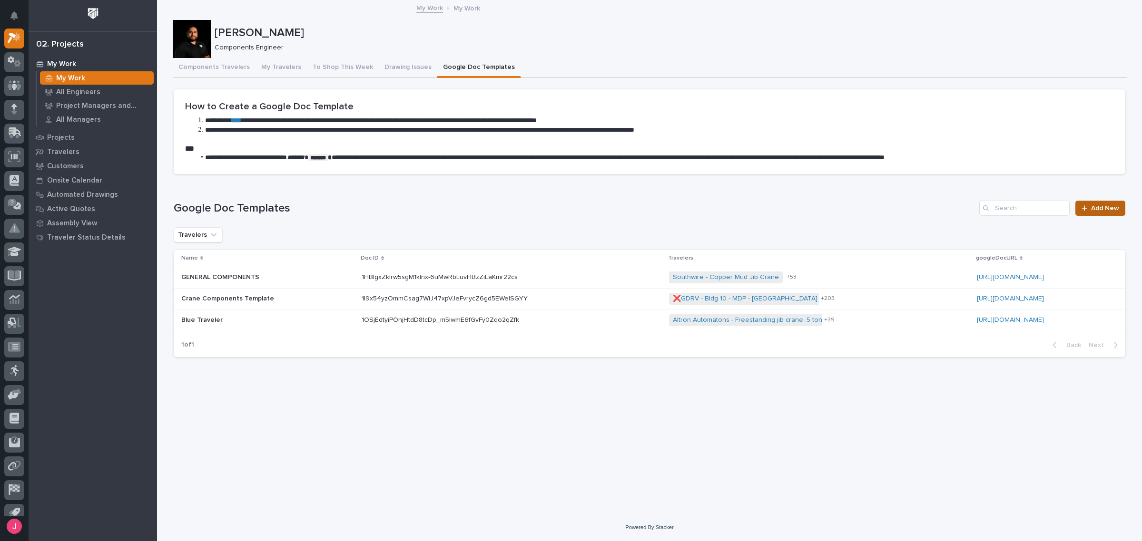
click at [1111, 213] on link "Add New" at bounding box center [1100, 208] width 50 height 15
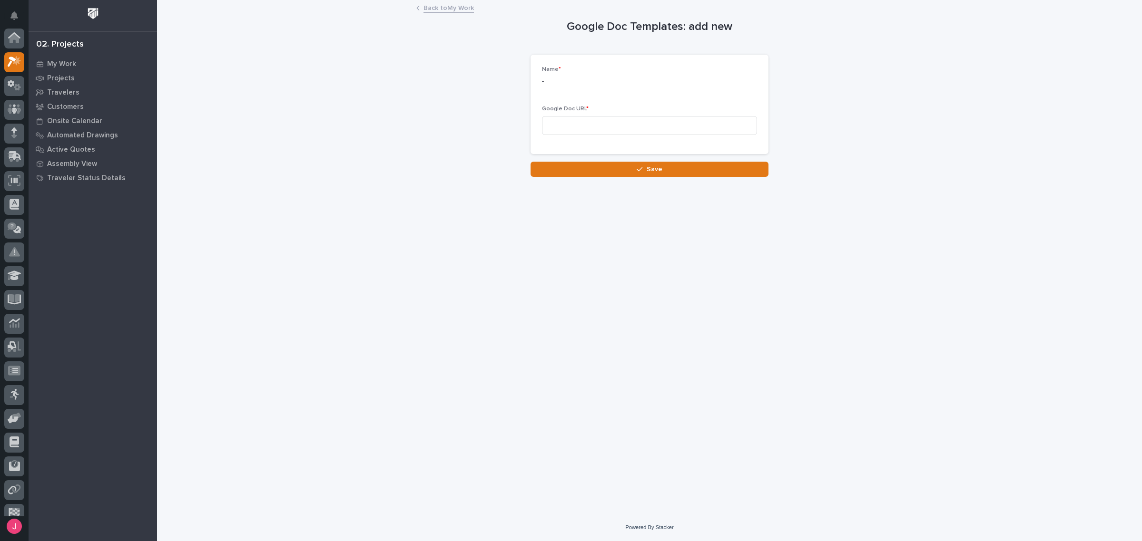
scroll to position [24, 0]
click at [464, 4] on link "Back to My Work" at bounding box center [448, 7] width 50 height 11
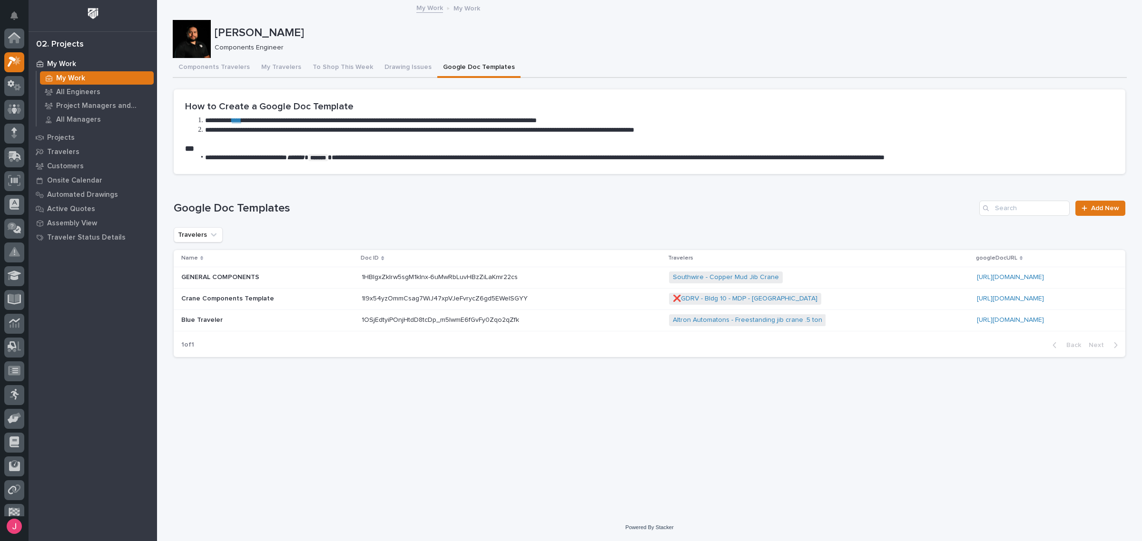
scroll to position [25, 0]
click at [977, 319] on link "[URL][DOMAIN_NAME]" at bounding box center [1010, 320] width 67 height 7
